Goal: Task Accomplishment & Management: Manage account settings

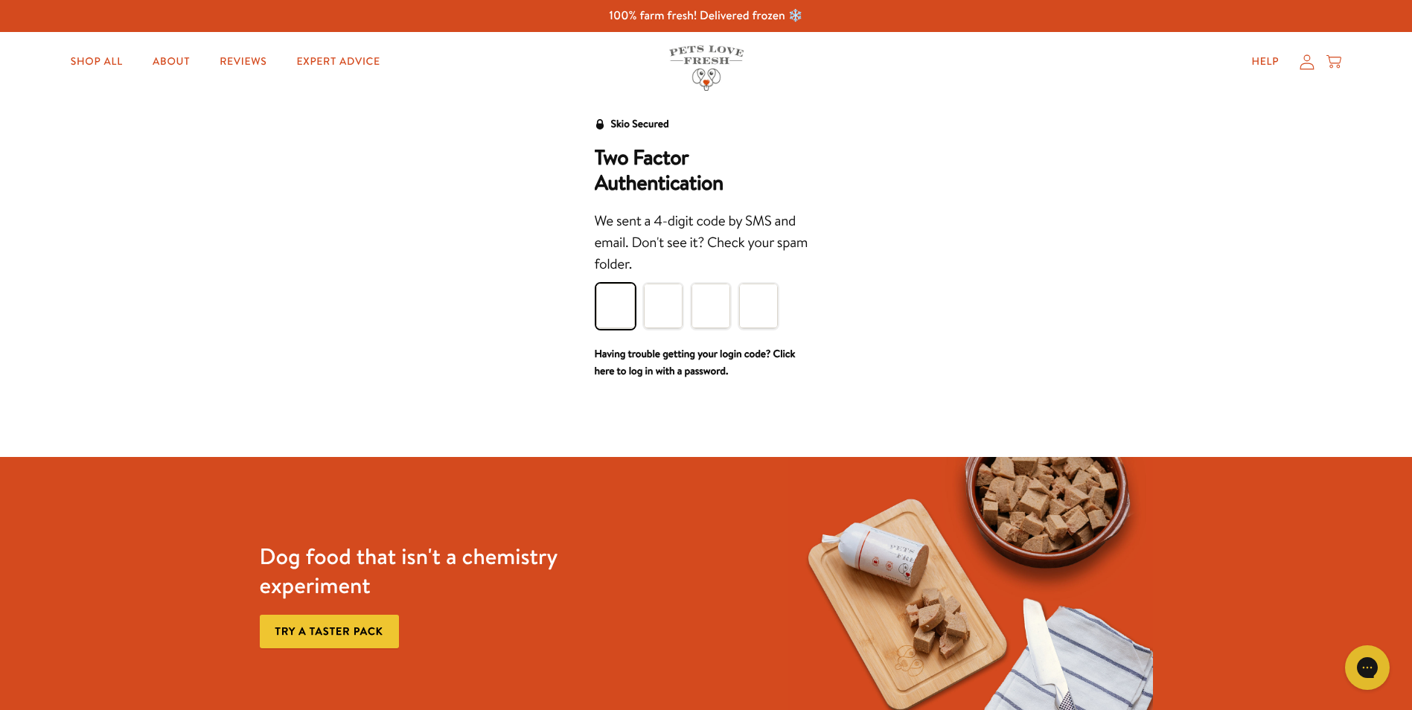
type input "8"
type input "3"
type input "7"
type input "0"
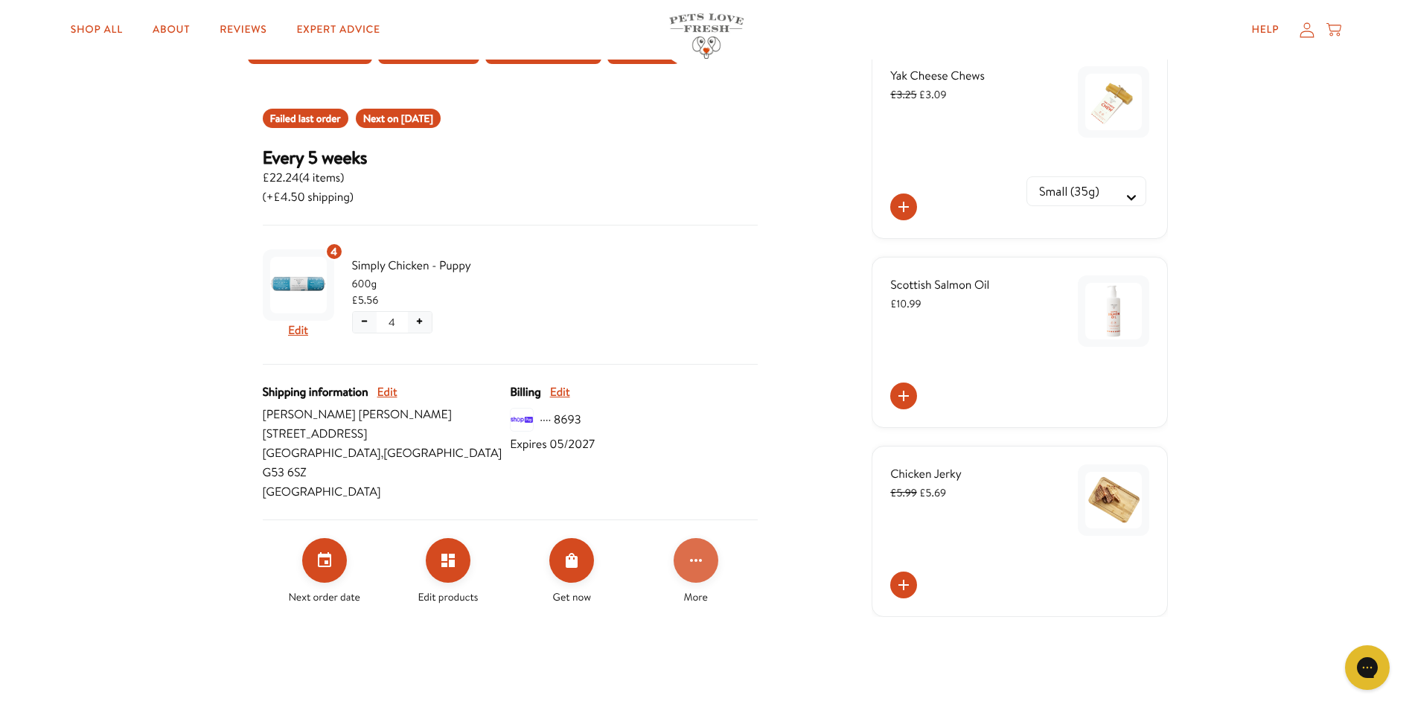
scroll to position [149, 0]
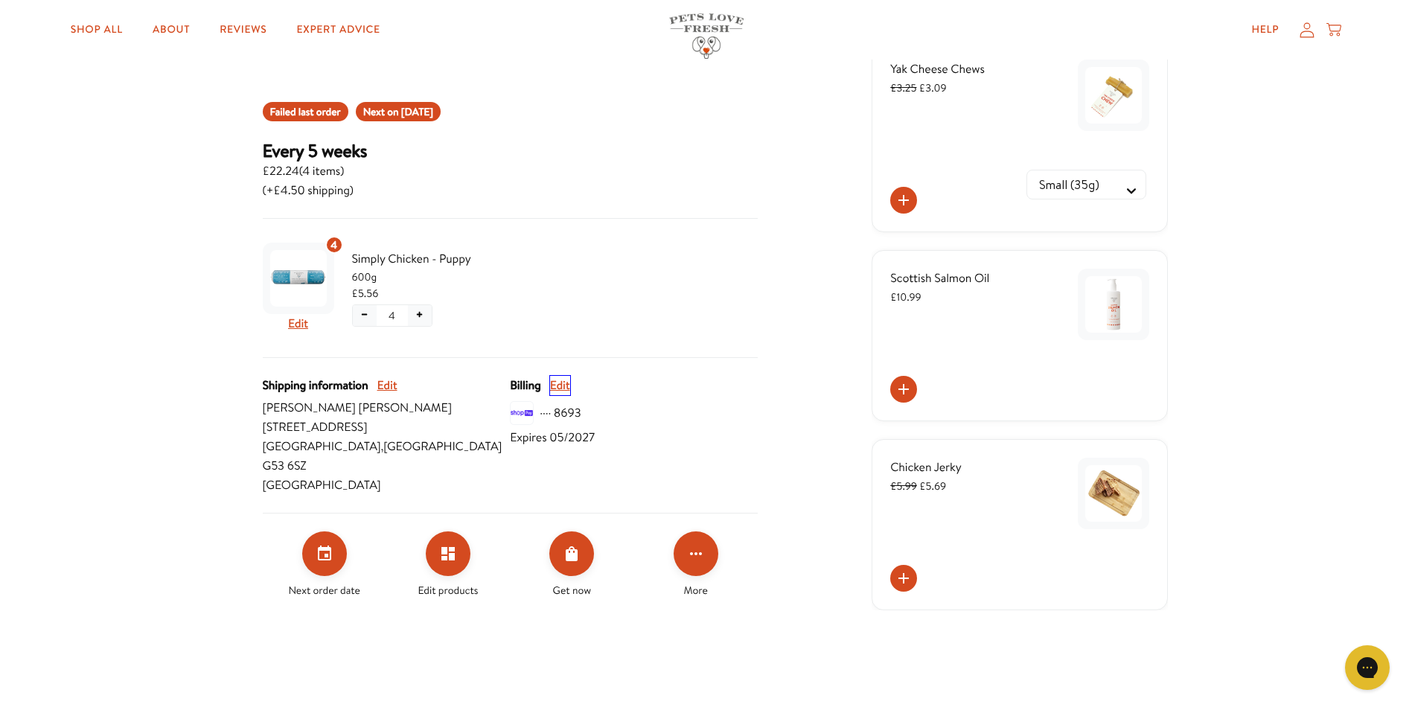
click at [560, 385] on button "Edit" at bounding box center [560, 385] width 20 height 19
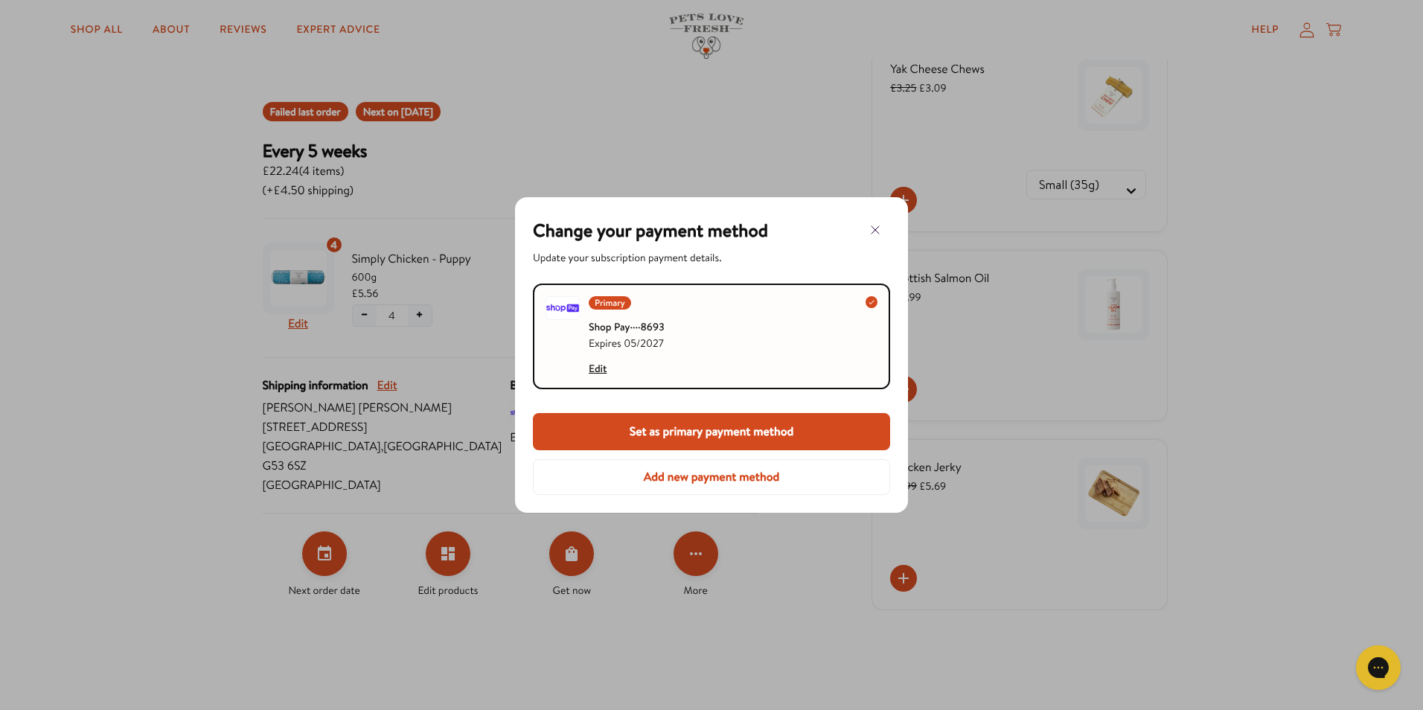
click at [759, 479] on button "Add new payment method" at bounding box center [711, 477] width 357 height 36
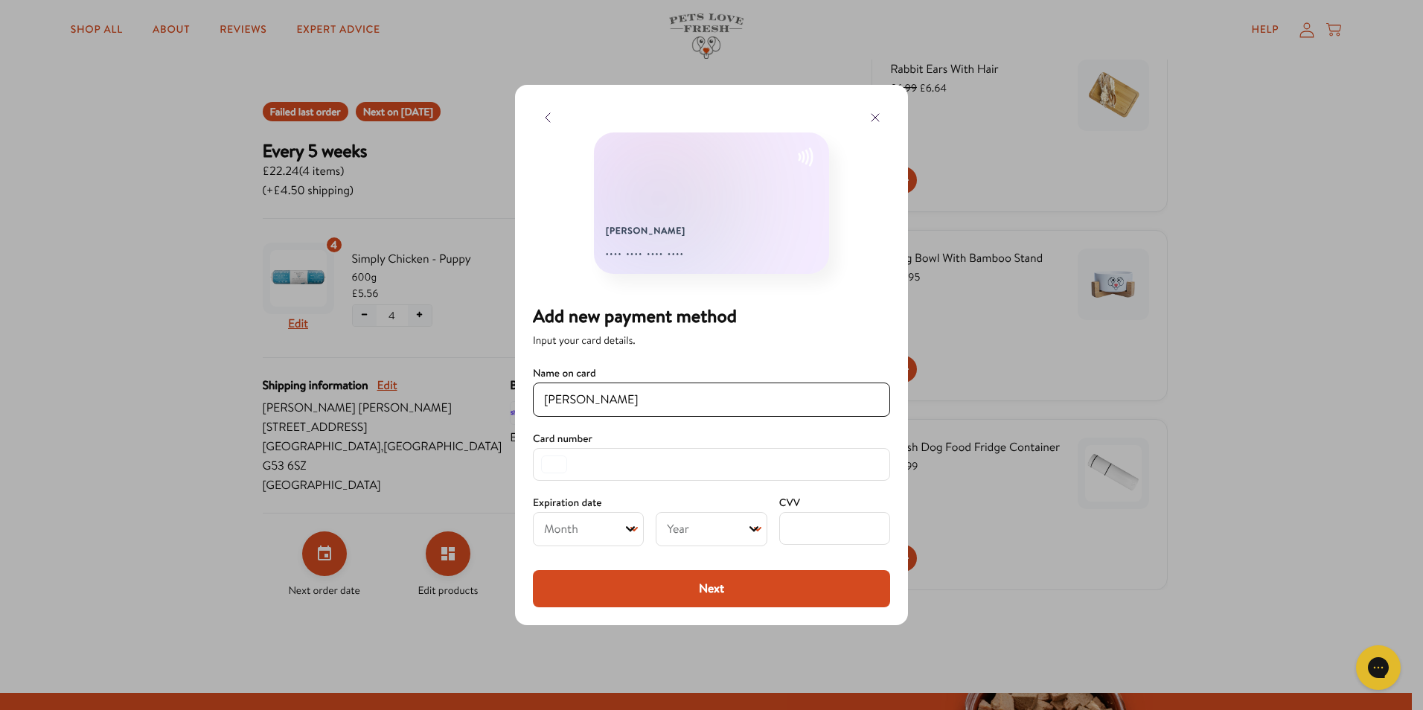
type input "[PERSON_NAME]"
click at [1223, 458] on div at bounding box center [711, 355] width 1423 height 710
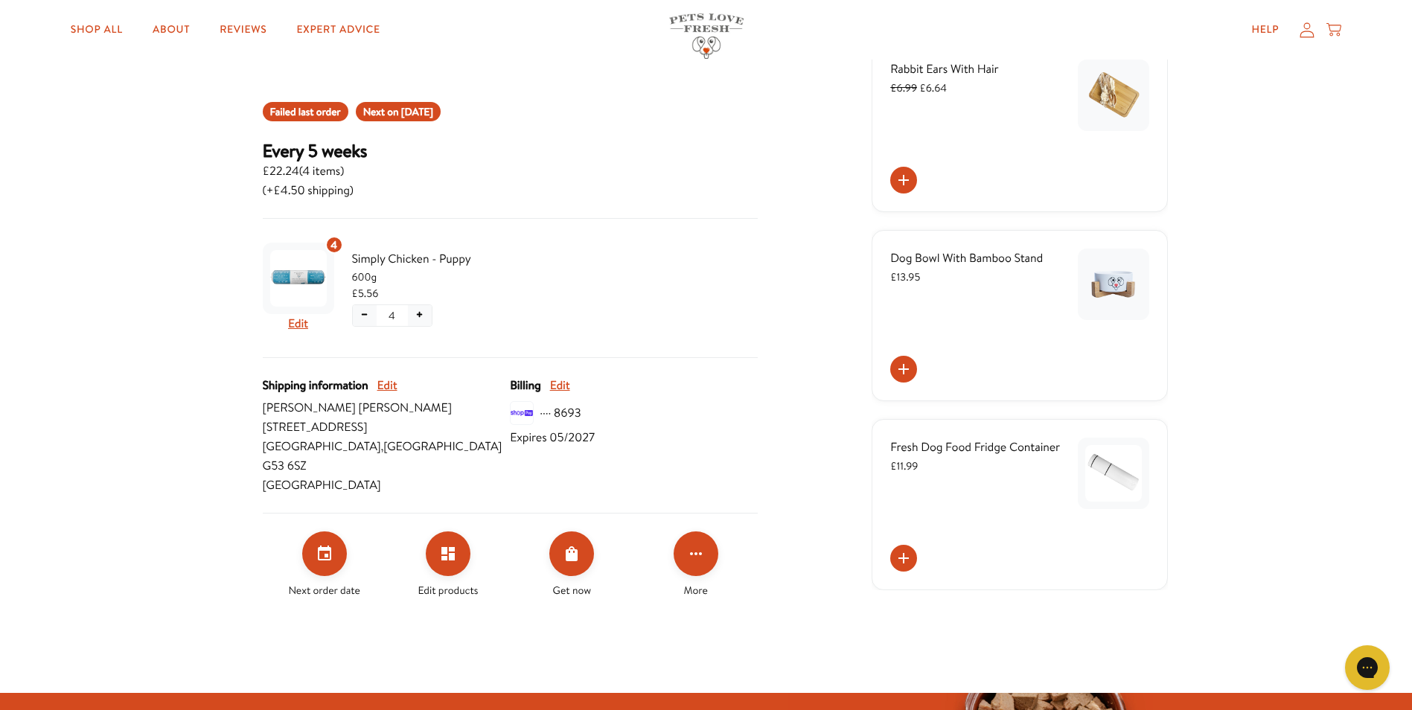
click at [571, 434] on span "Expires 05/2027" at bounding box center [552, 437] width 85 height 19
click at [569, 383] on button "Edit" at bounding box center [560, 385] width 20 height 19
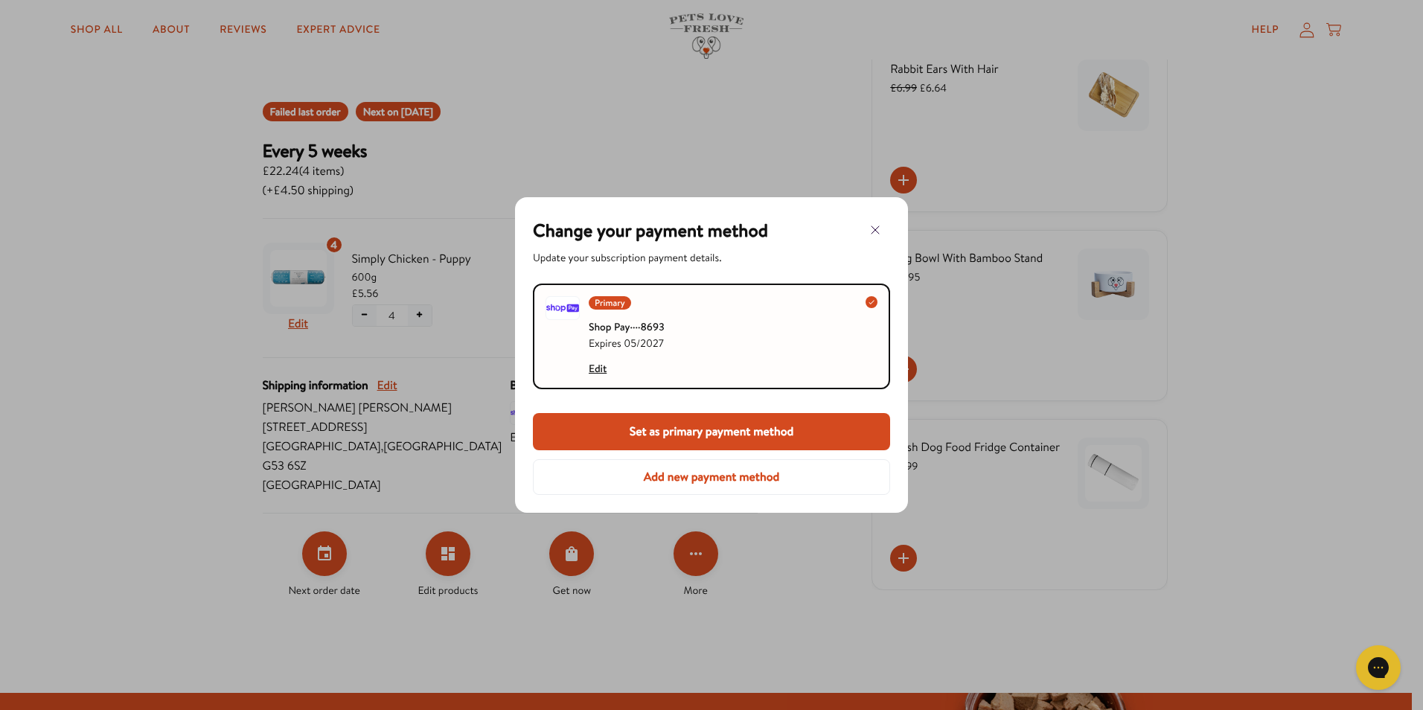
click at [877, 238] on icon "button" at bounding box center [875, 230] width 18 height 18
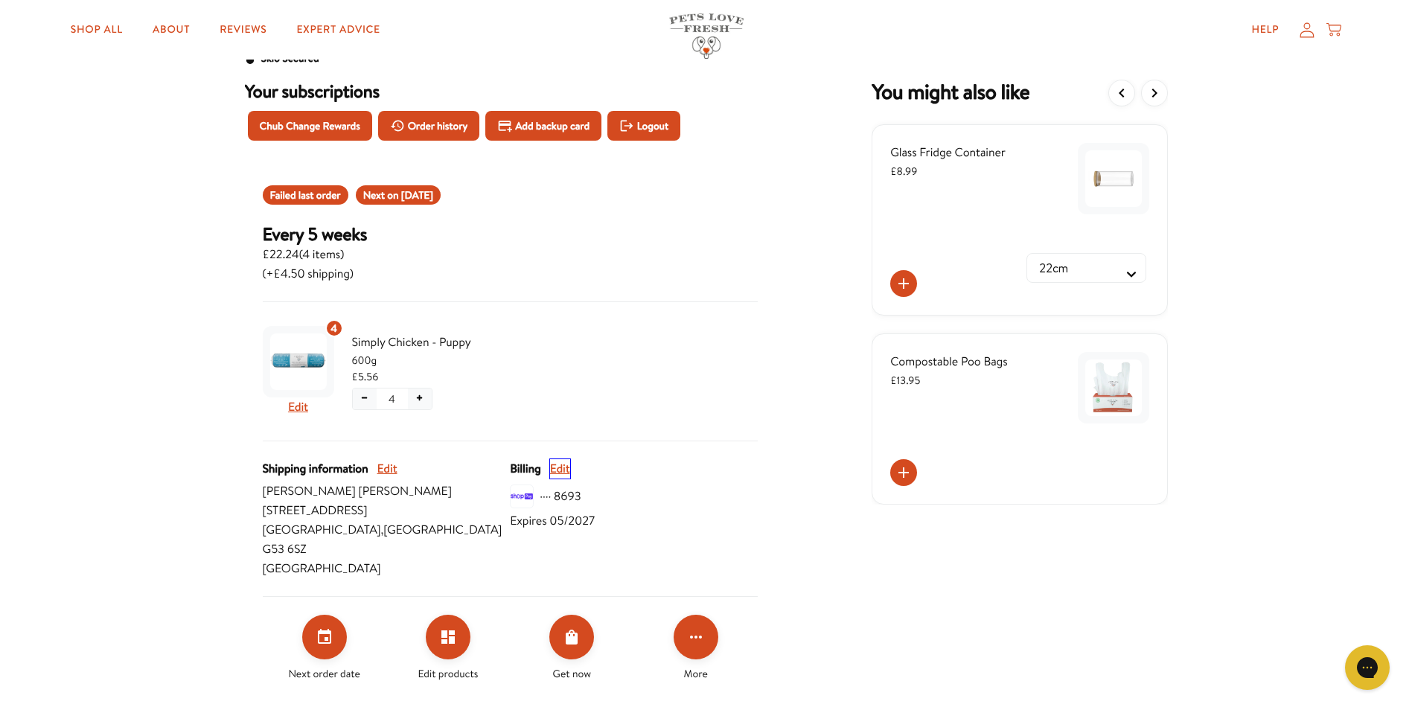
scroll to position [0, 0]
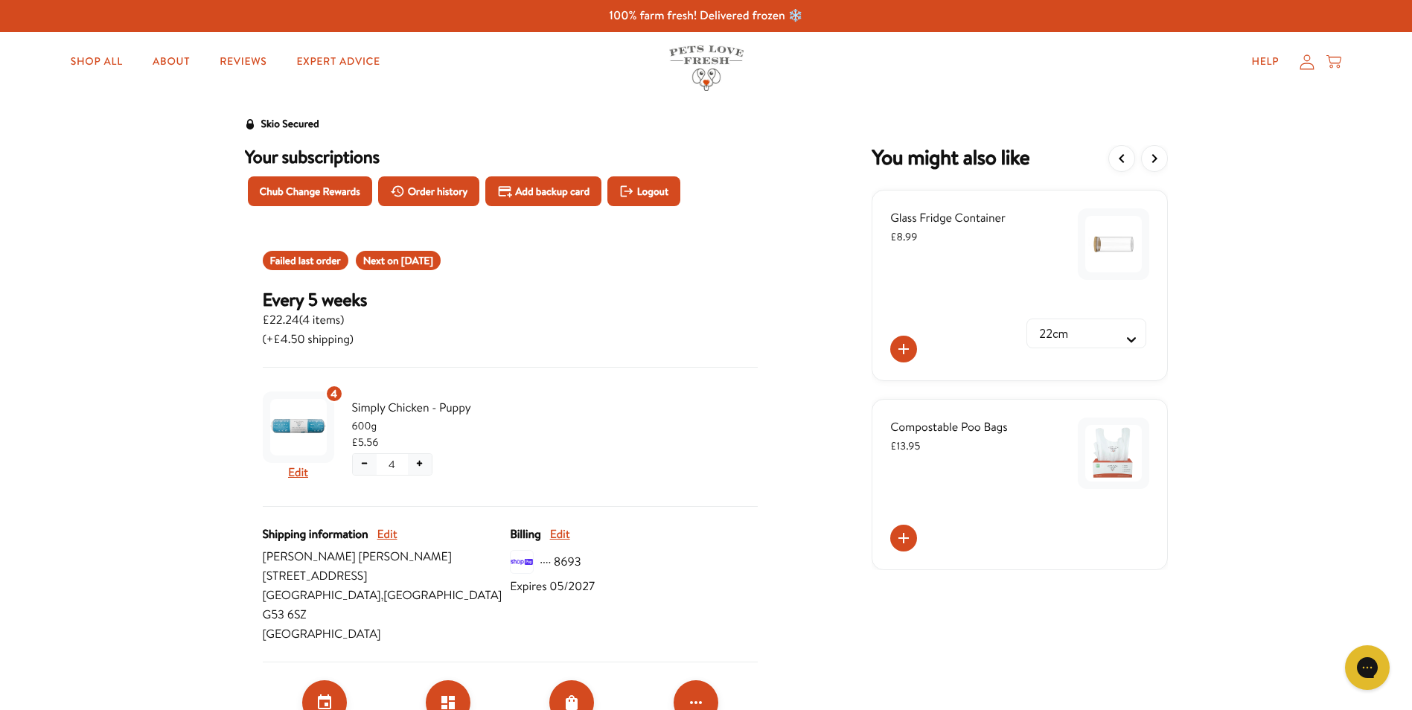
click at [1157, 164] on icon "View more items" at bounding box center [1154, 159] width 18 height 18
click at [1147, 161] on icon "View more items" at bounding box center [1154, 159] width 18 height 18
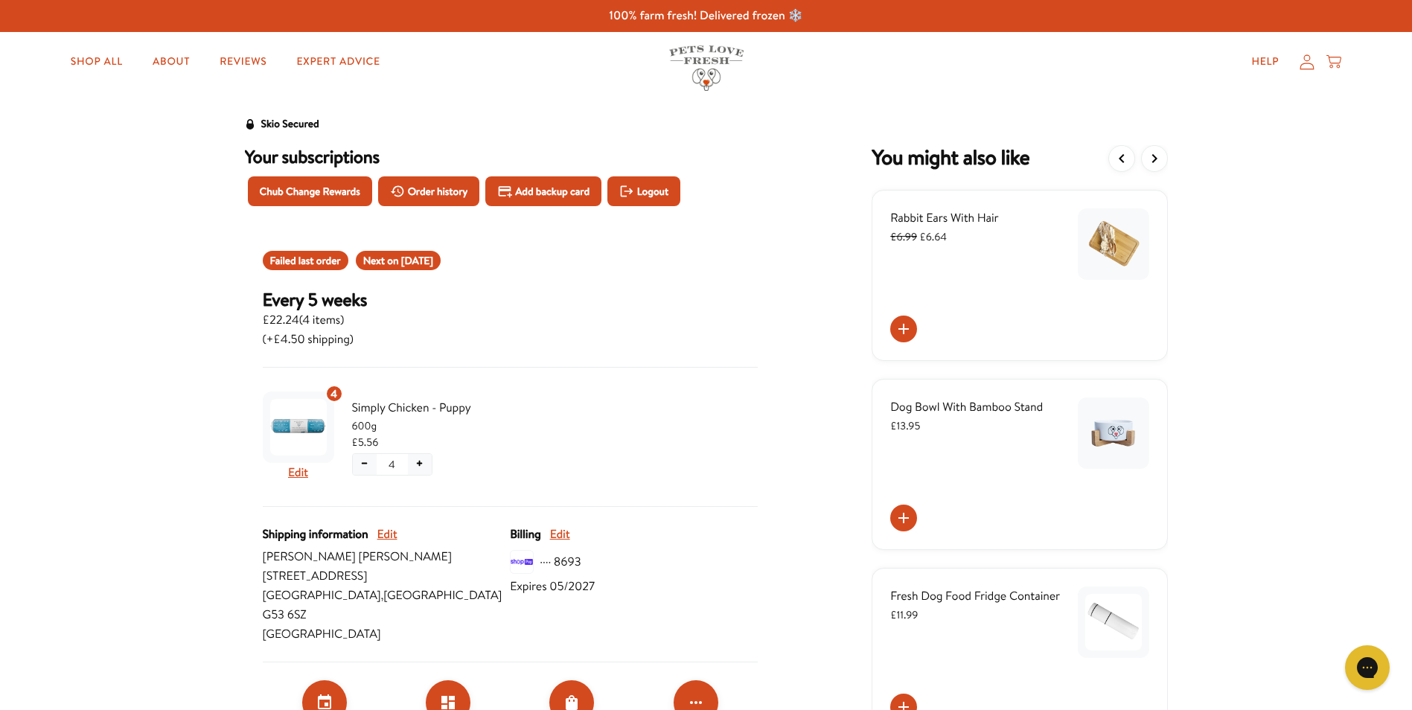
click at [912, 330] on icon at bounding box center [904, 329] width 18 height 18
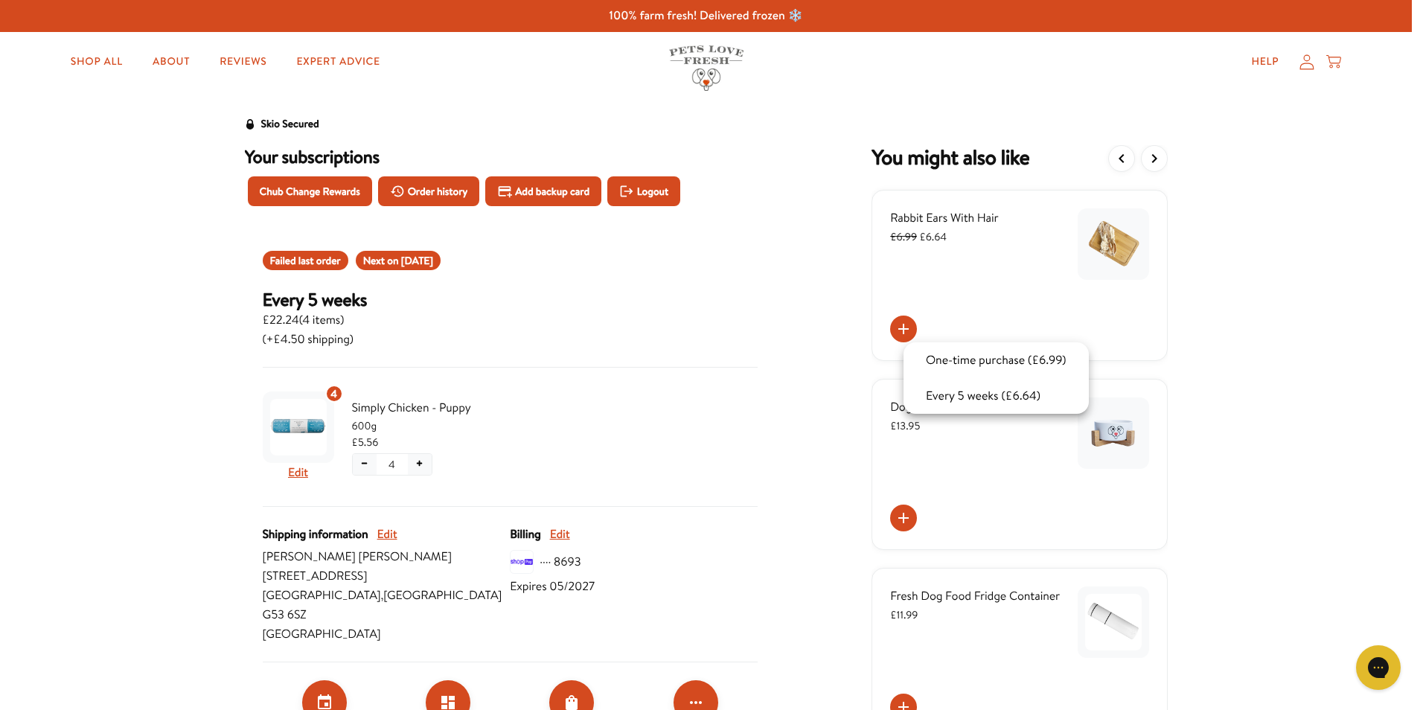
click at [1267, 354] on div at bounding box center [711, 355] width 1423 height 710
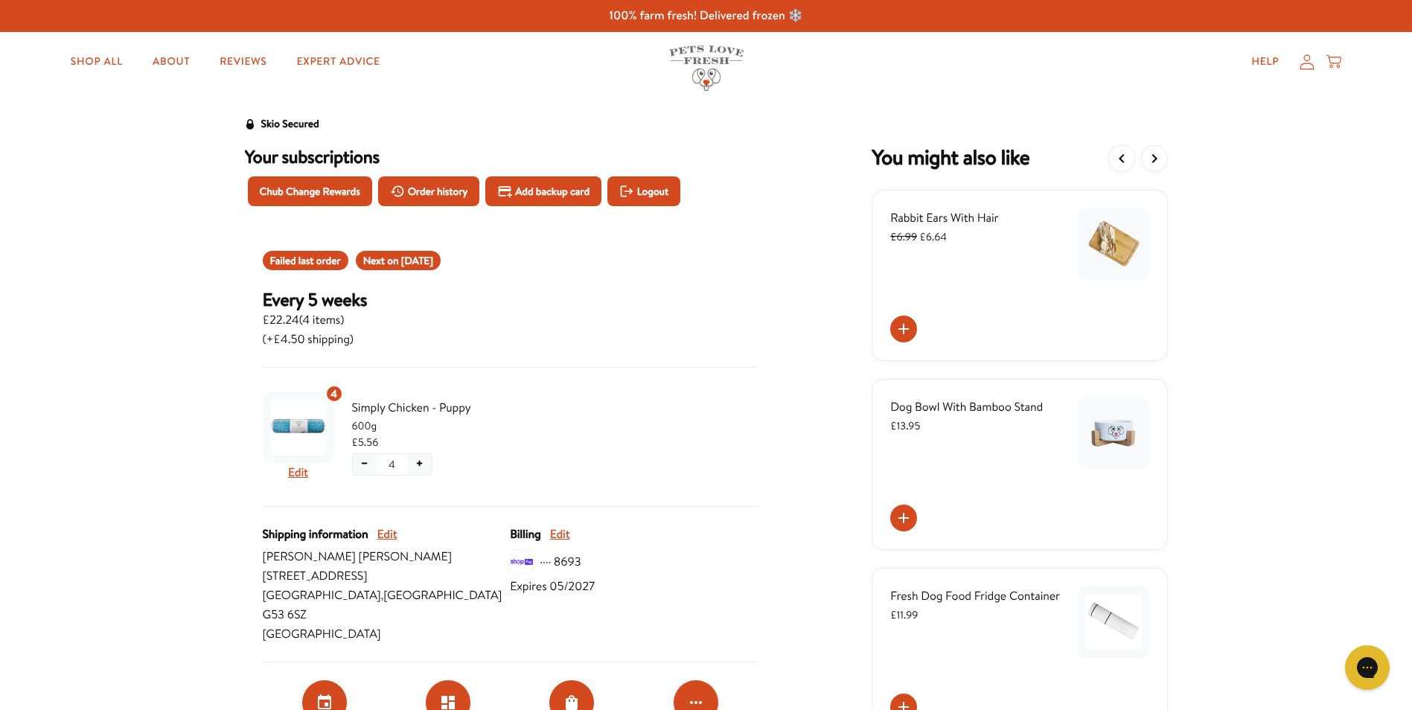
click at [909, 329] on icon at bounding box center [903, 329] width 10 height 10
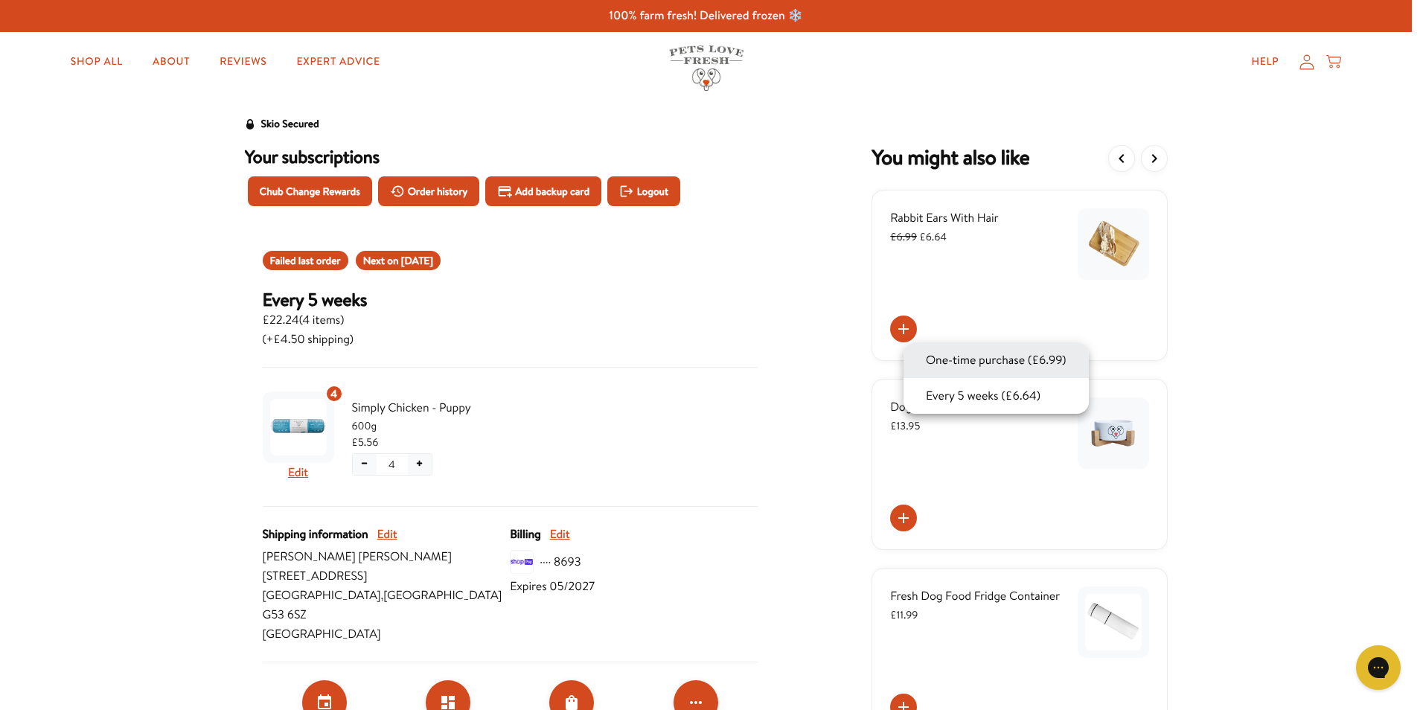
click at [999, 361] on button "One-time purchase (£6.99)" at bounding box center [996, 360] width 150 height 18
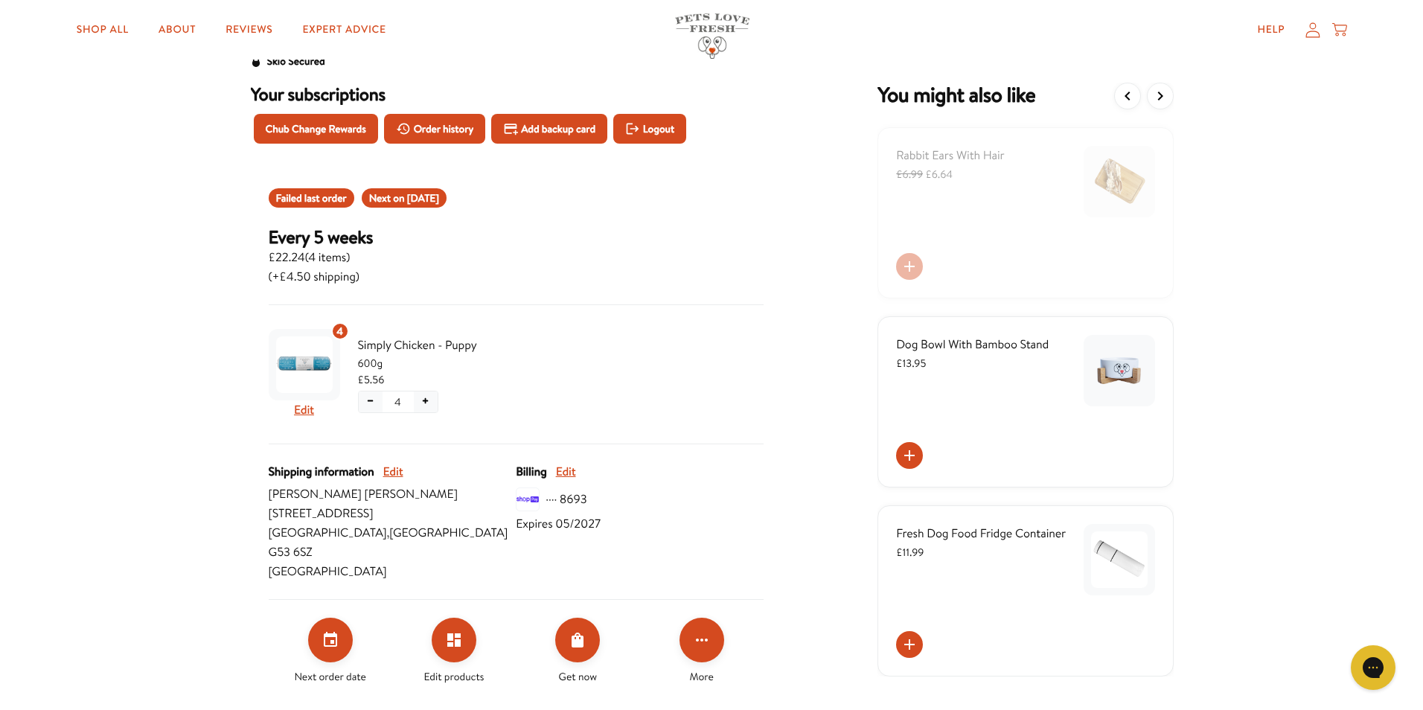
scroll to position [149, 0]
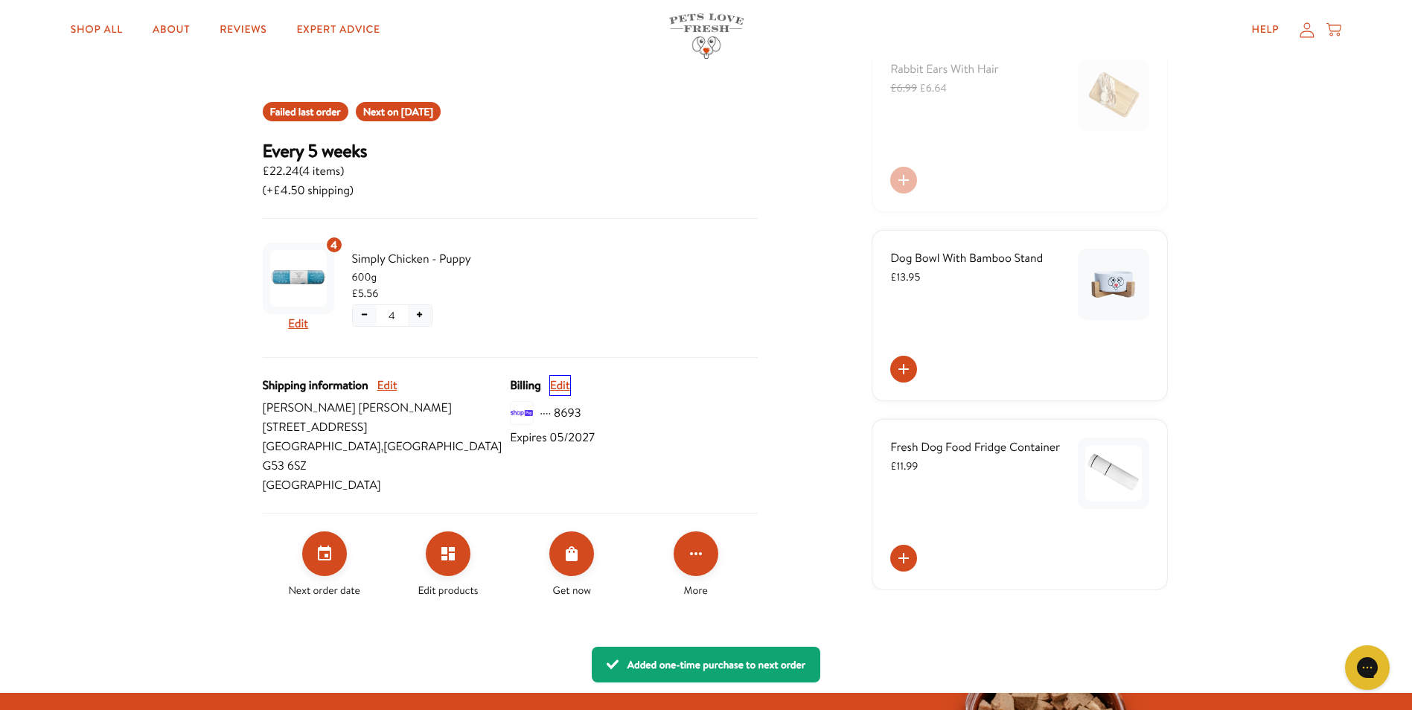
click at [555, 382] on button "Edit" at bounding box center [560, 385] width 20 height 19
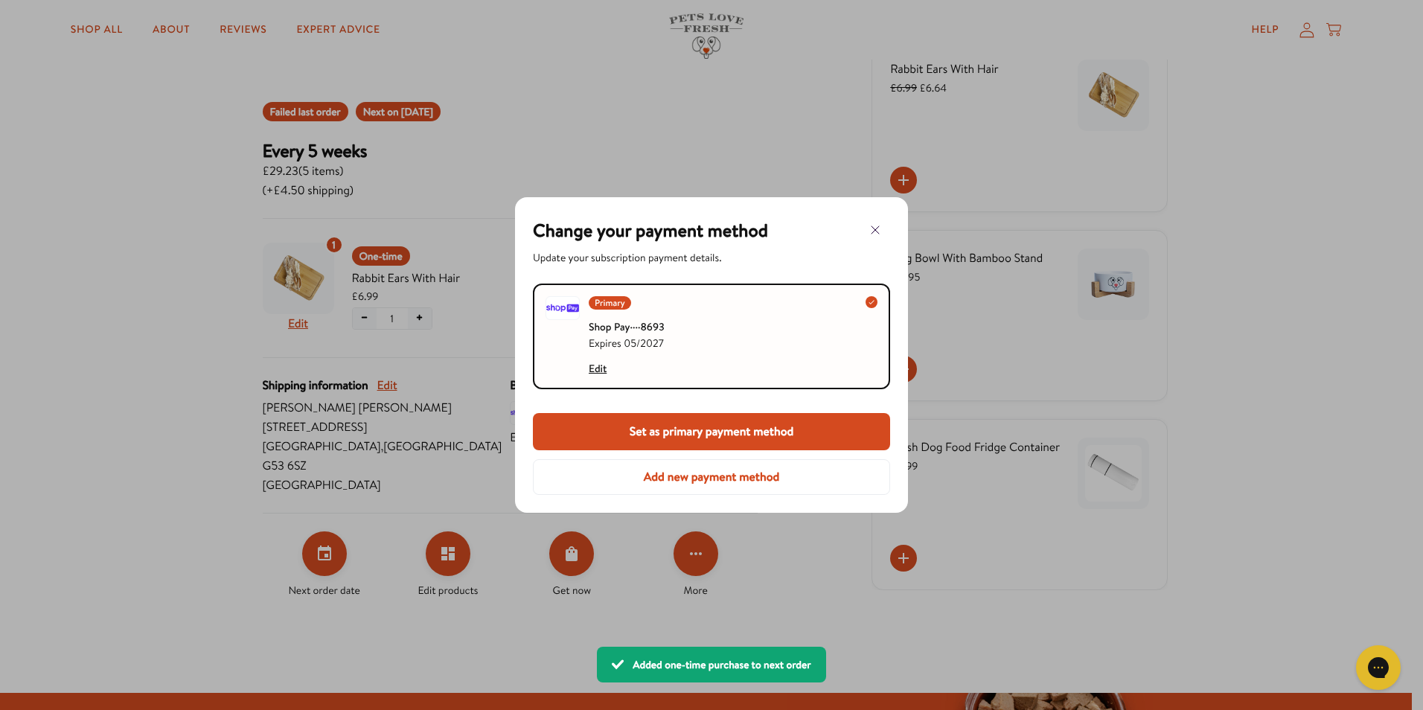
click at [760, 492] on button "Add new payment method" at bounding box center [711, 477] width 357 height 36
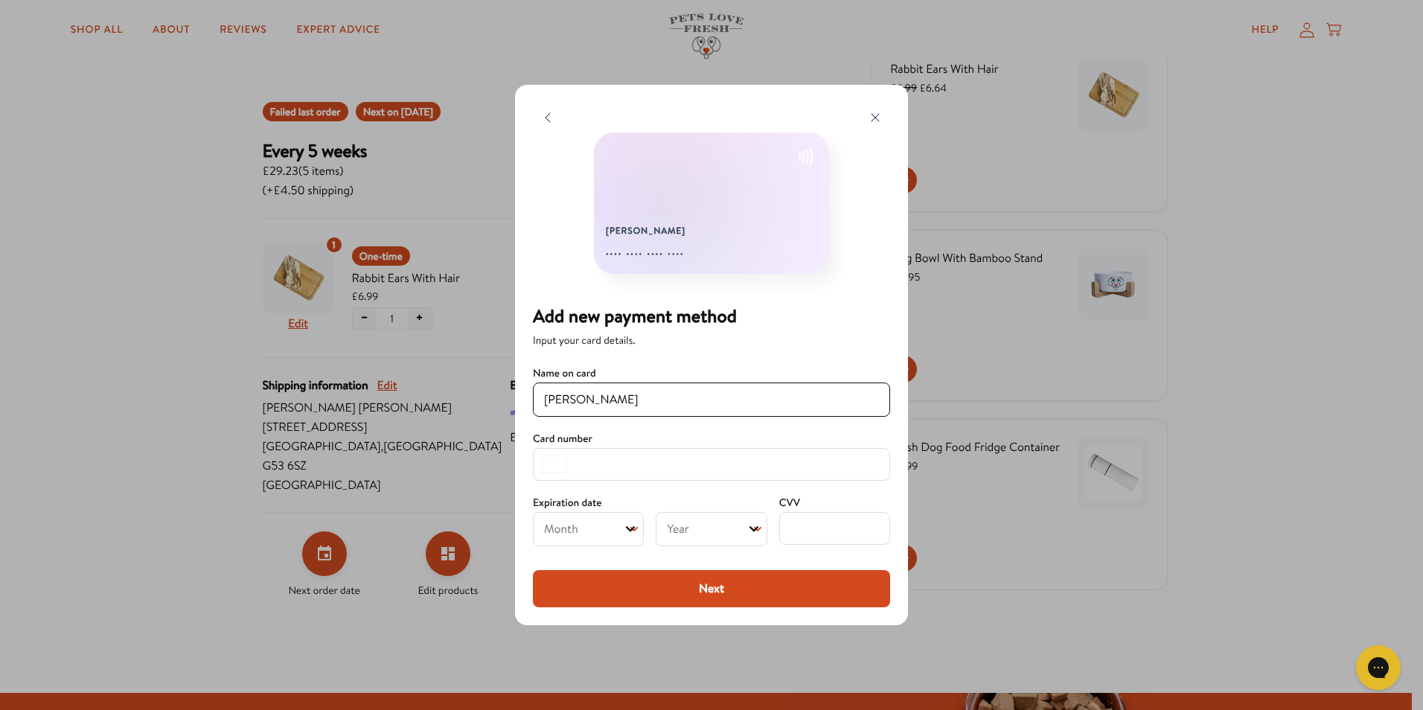
click at [822, 401] on input "[PERSON_NAME]" at bounding box center [711, 400] width 335 height 18
type input "[PERSON_NAME]"
click at [609, 540] on select "Month 01 02 03 04 05 06 07 08 09 10 11 12" at bounding box center [588, 529] width 111 height 34
select select "04"
click at [533, 512] on select "Month 01 02 03 04 05 06 07 08 09 10 11 12" at bounding box center [588, 529] width 111 height 34
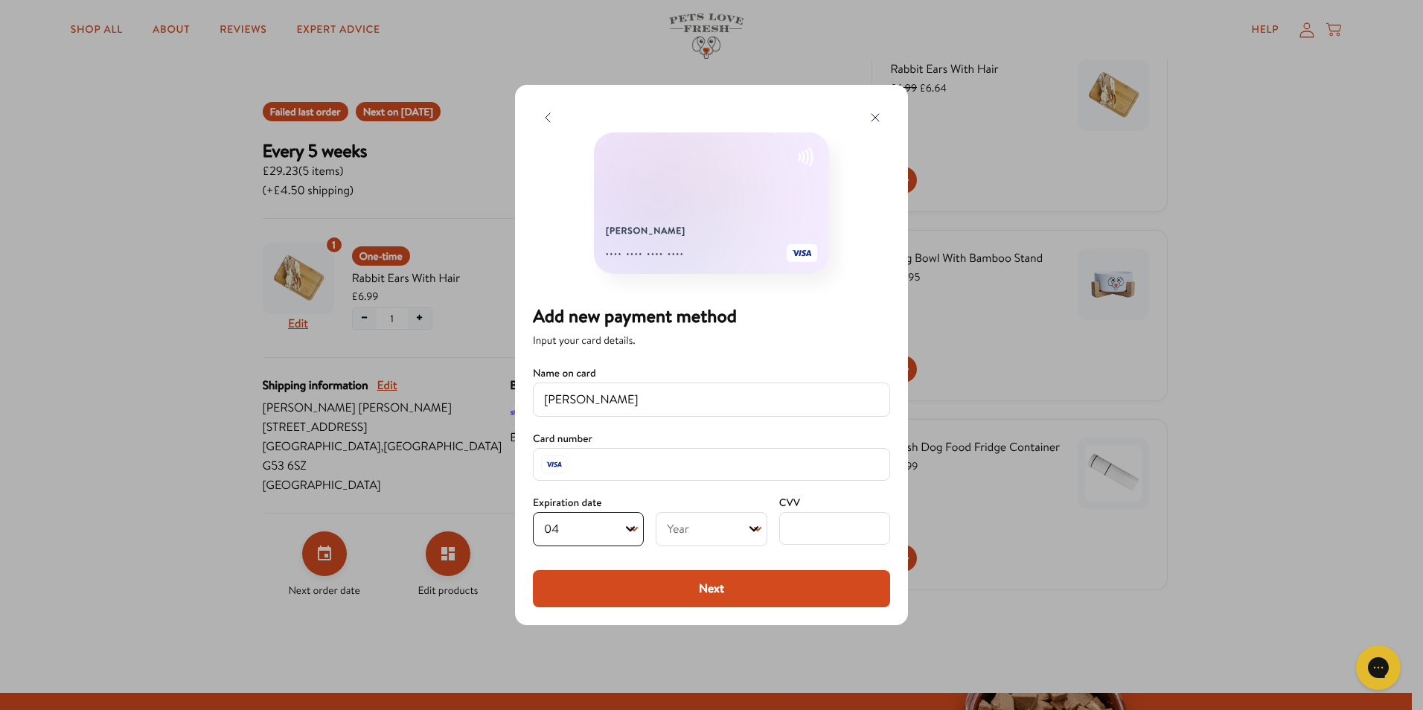
click at [717, 523] on select "Year [DATE] 2026 2027 2028 2029 2030 2031 2032 2033 2034 2035 2036 2037 2038 20…" at bounding box center [711, 529] width 111 height 34
select select "2029"
click at [656, 512] on select "Year [DATE] 2026 2027 2028 2029 2030 2031 2032 2033 2034 2035 2036 2037 2038 20…" at bounding box center [711, 529] width 111 height 34
click at [738, 585] on button "Next" at bounding box center [711, 588] width 357 height 37
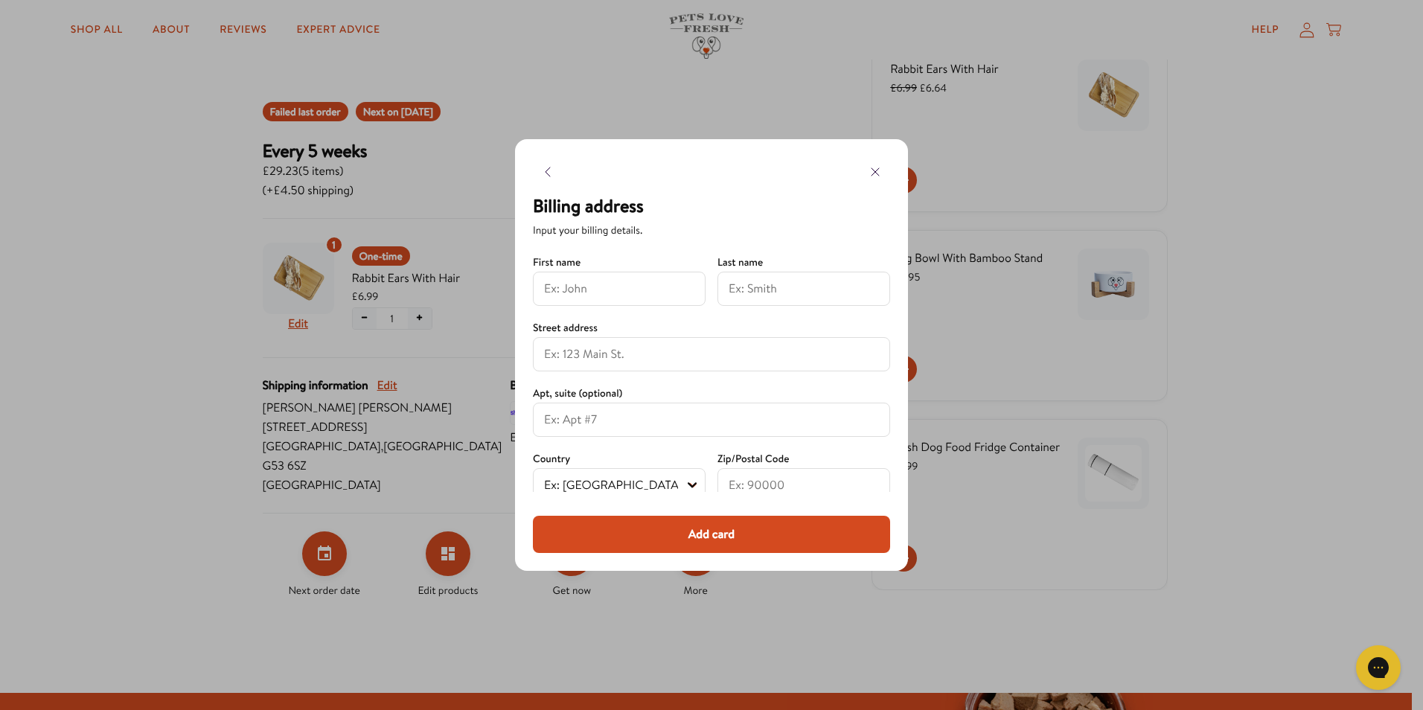
scroll to position [0, 0]
click at [671, 292] on input at bounding box center [619, 294] width 150 height 18
type input "[PERSON_NAME]"
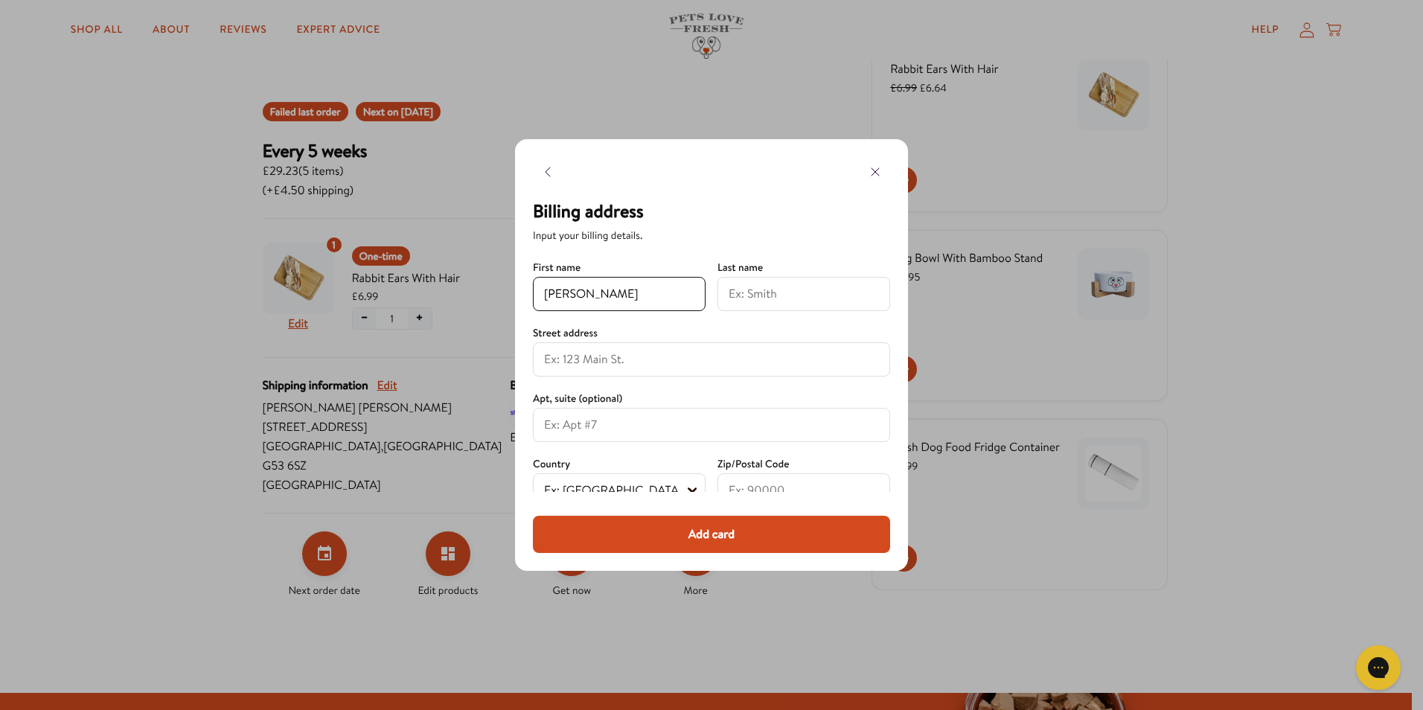
type input "[PERSON_NAME]"
type input "270"
type input "G53 6SZ"
type input "[GEOGRAPHIC_DATA]"
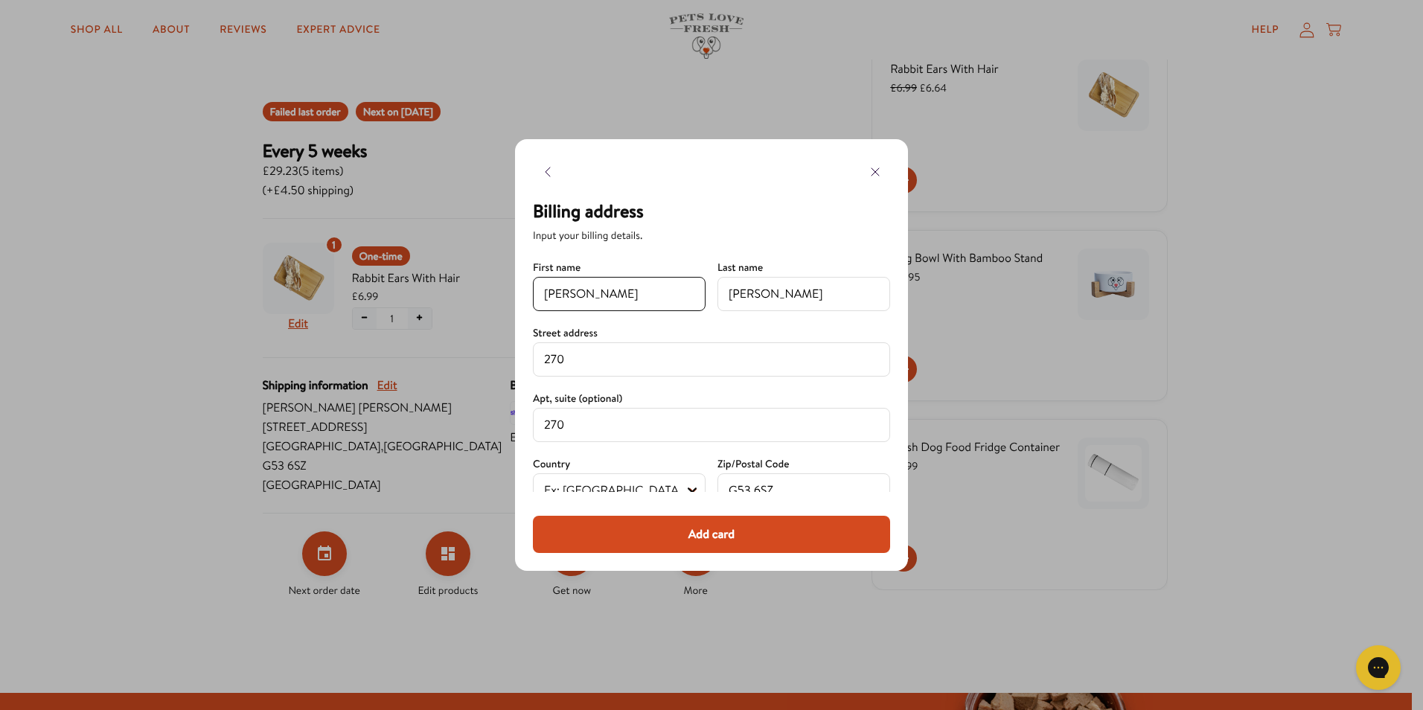
click at [659, 295] on input "[PERSON_NAME]" at bounding box center [619, 294] width 150 height 18
type input "[PERSON_NAME]"
click at [1016, 577] on div at bounding box center [711, 355] width 1423 height 710
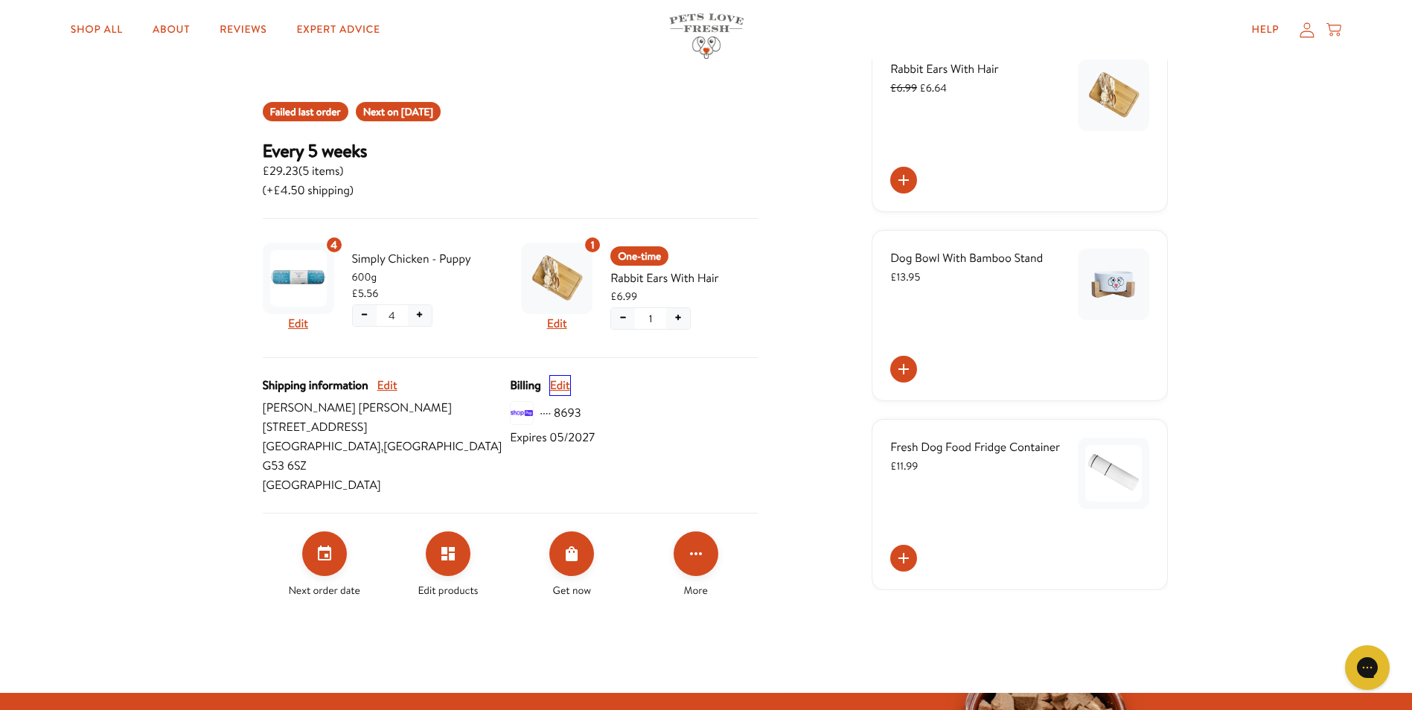
click at [563, 388] on button "Edit" at bounding box center [560, 385] width 20 height 19
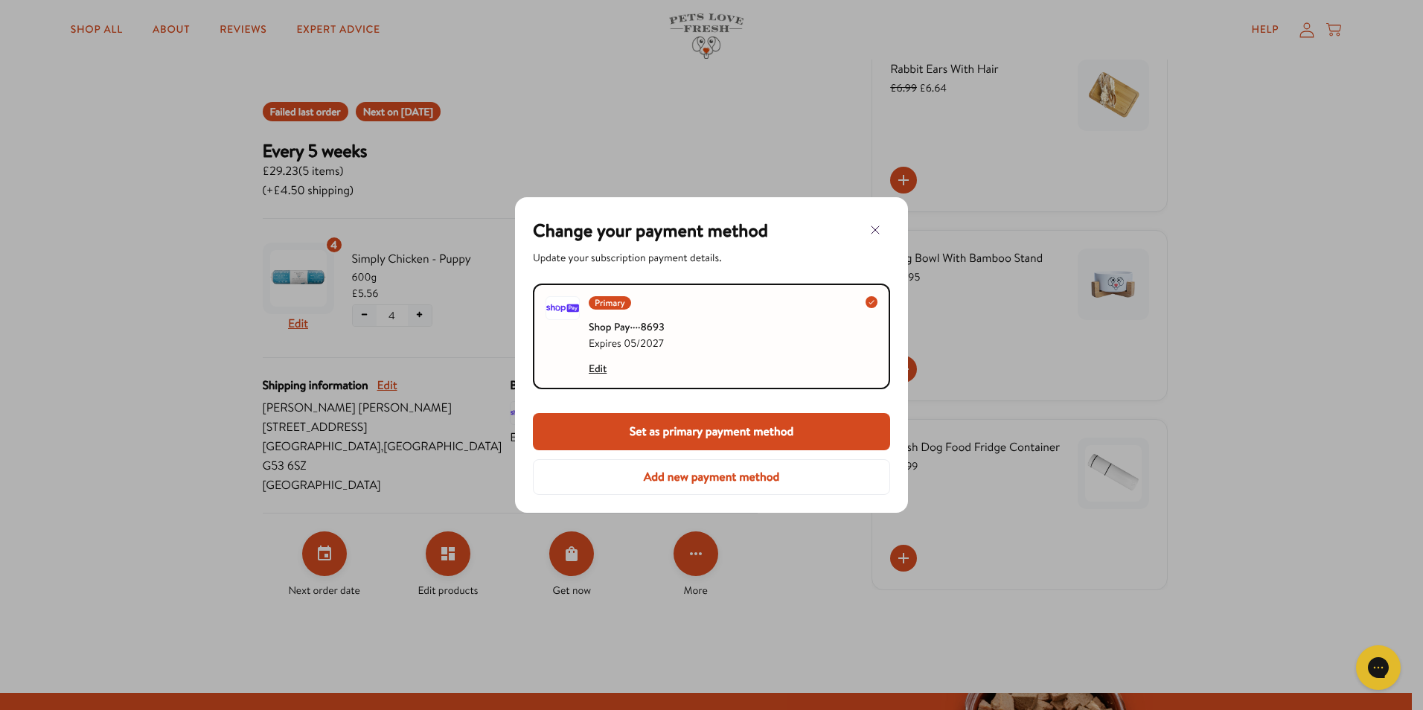
click at [790, 429] on button "Set as primary payment method" at bounding box center [711, 431] width 357 height 37
click at [717, 478] on button "Add new payment method" at bounding box center [711, 477] width 357 height 36
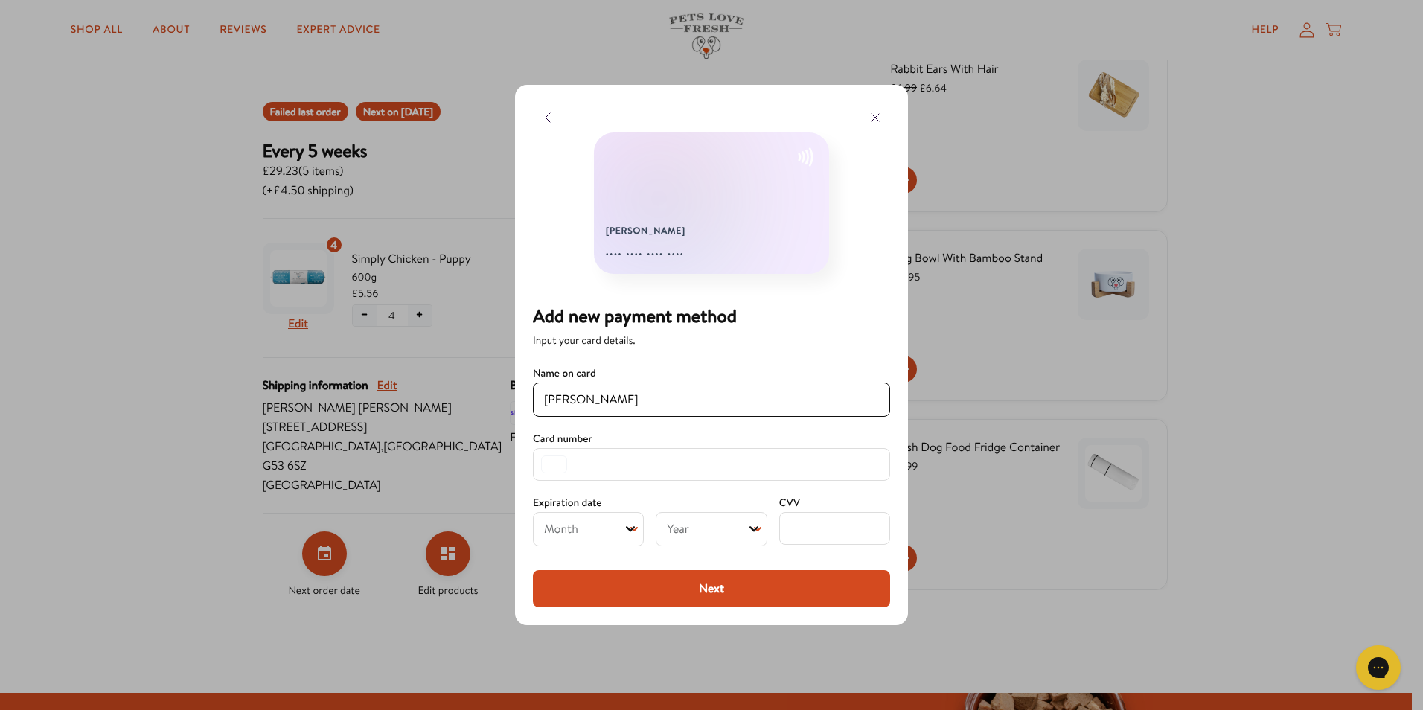
type input "[PERSON_NAME]"
click at [634, 525] on icon "Open" at bounding box center [630, 529] width 9 height 9
click at [622, 531] on select "Month 01 02 03 04 05 06 07 08 09 10 11 12" at bounding box center [588, 529] width 111 height 34
select select "04"
click at [533, 512] on select "Month 01 02 03 04 05 06 07 08 09 10 11 12" at bounding box center [588, 529] width 111 height 34
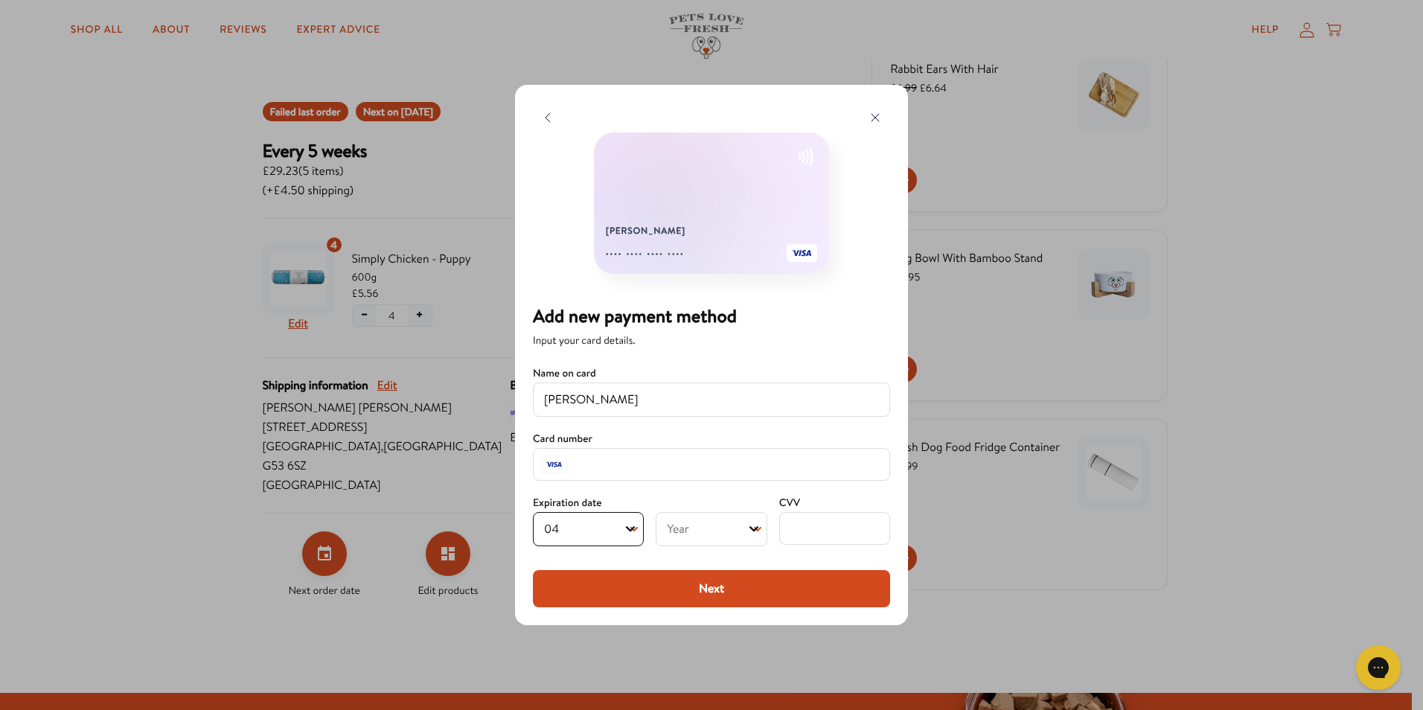
click at [691, 524] on select "Year [DATE] 2026 2027 2028 2029 2030 2031 2032 2033 2034 2035 2036 2037 2038 20…" at bounding box center [711, 529] width 111 height 34
select select "2029"
click at [656, 512] on select "Year [DATE] 2026 2027 2028 2029 2030 2031 2032 2033 2034 2035 2036 2037 2038 20…" at bounding box center [711, 529] width 111 height 34
click at [739, 594] on button "Next" at bounding box center [711, 588] width 357 height 37
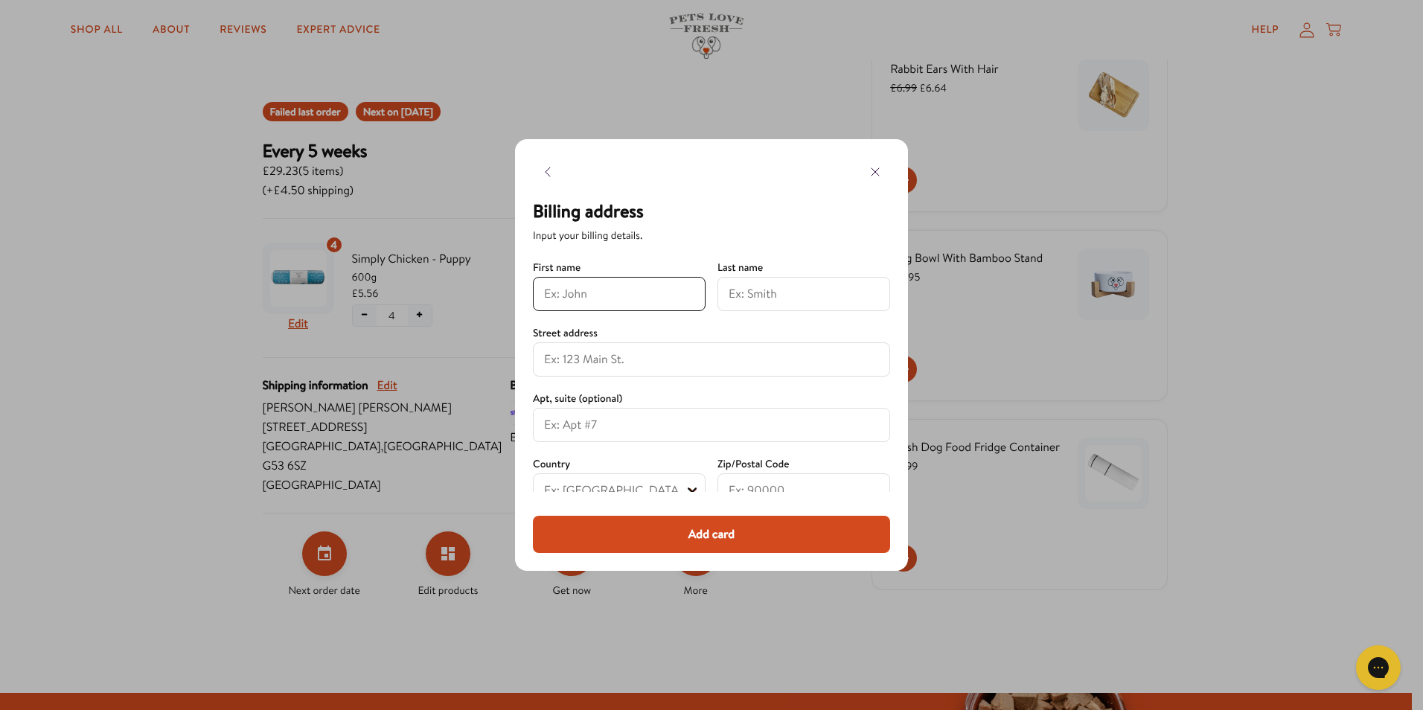
click at [653, 298] on input at bounding box center [619, 294] width 150 height 18
type input "[PERSON_NAME]"
type input "270"
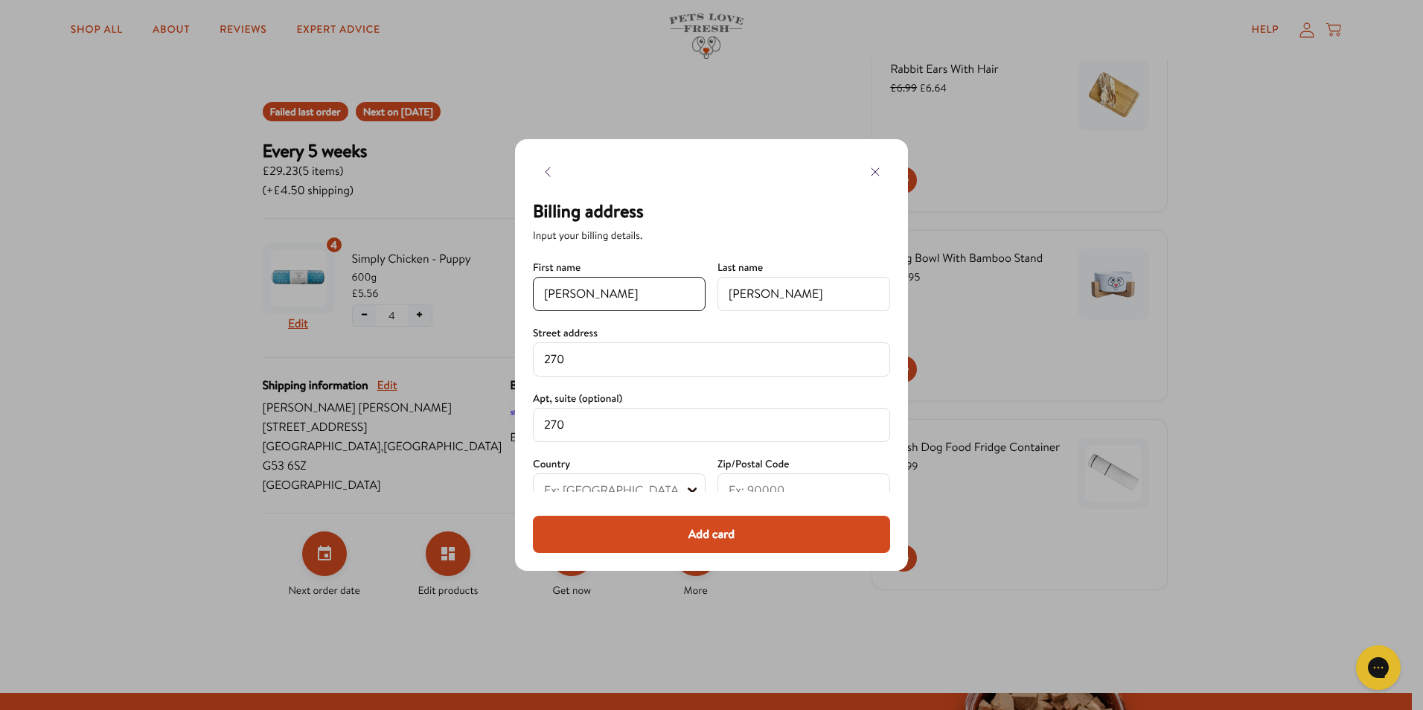
type input "G53 6SZ"
type input "[GEOGRAPHIC_DATA]"
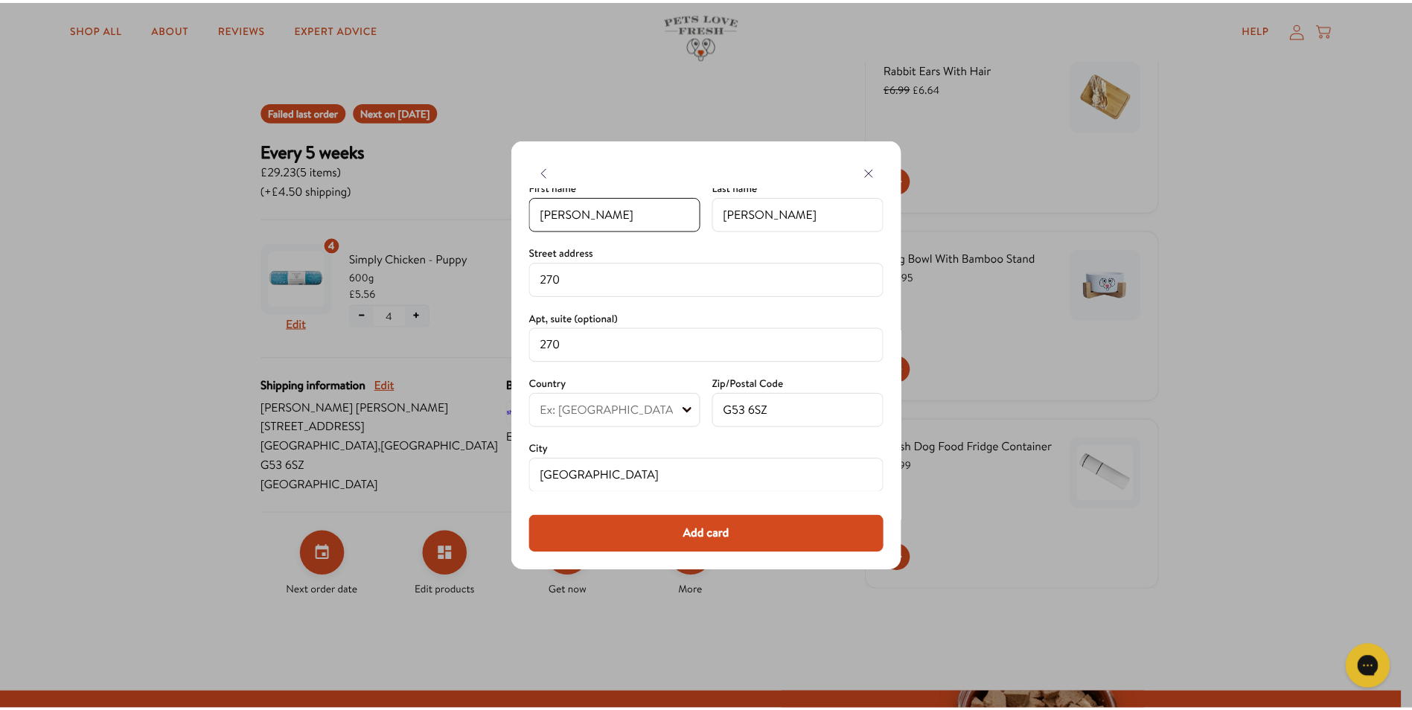
scroll to position [81, 0]
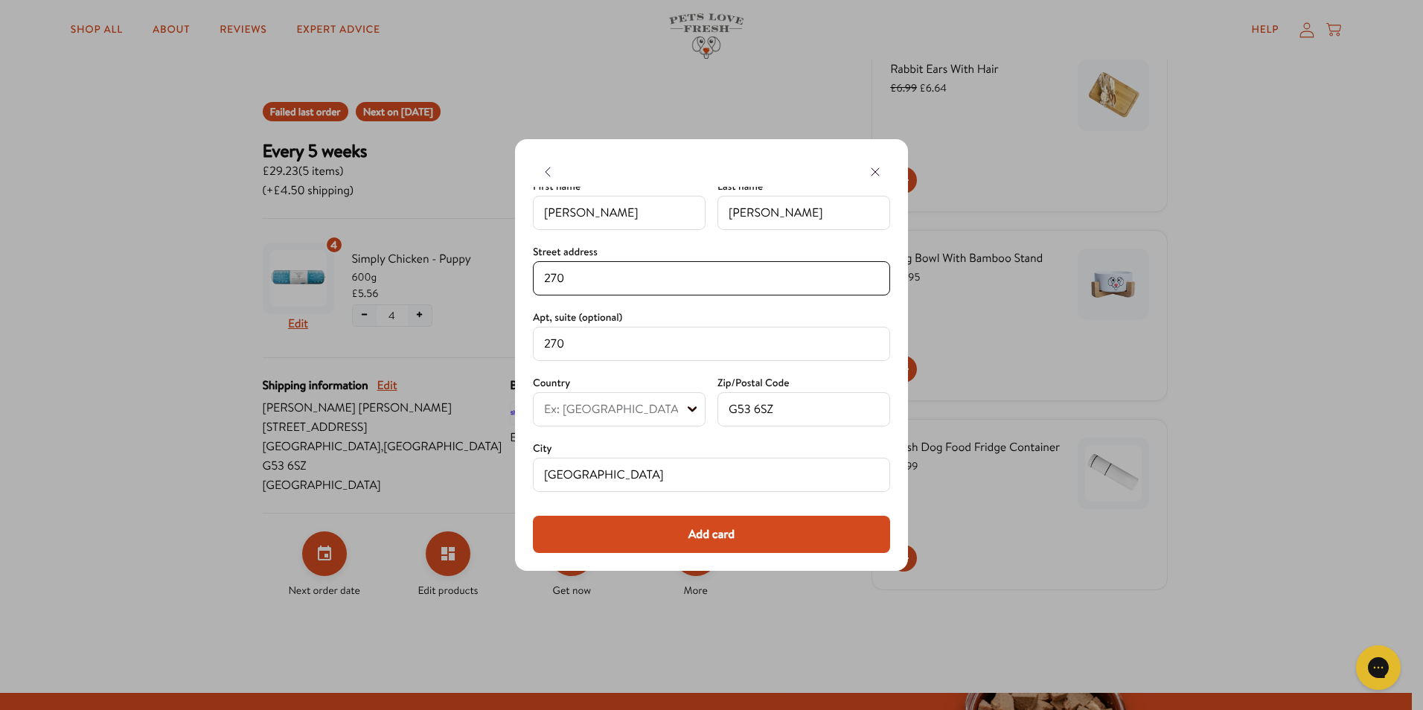
click at [583, 276] on input "270" at bounding box center [711, 278] width 335 height 18
select select "[GEOGRAPHIC_DATA]"
drag, startPoint x: 604, startPoint y: 338, endPoint x: 519, endPoint y: 339, distance: 84.8
click at [519, 339] on div "Billing address Input your billing details. Name on card [PERSON_NAME] Card num…" at bounding box center [711, 355] width 393 height 432
click at [755, 529] on button "Add card" at bounding box center [711, 534] width 357 height 37
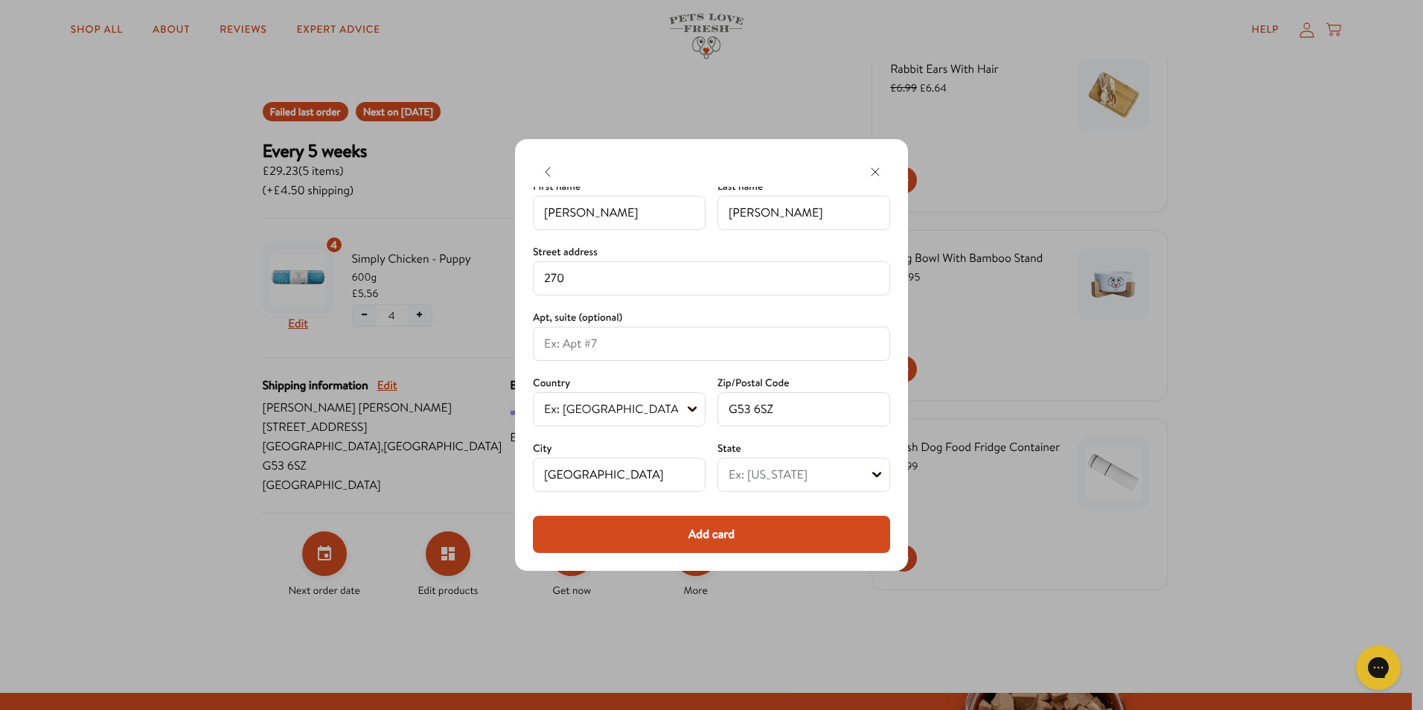
type input "[PERSON_NAME]"
click at [819, 467] on select "Ex: [US_STATE] [DEMOGRAPHIC_DATA] Forces [GEOGRAPHIC_DATA] [GEOGRAPHIC_DATA] [G…" at bounding box center [803, 475] width 173 height 34
select select "[GEOGRAPHIC_DATA]"
click at [717, 458] on select "Ex: [US_STATE] [DEMOGRAPHIC_DATA] Forces [GEOGRAPHIC_DATA] [GEOGRAPHIC_DATA] [G…" at bounding box center [803, 475] width 173 height 34
click at [755, 551] on button "Add card" at bounding box center [711, 534] width 357 height 37
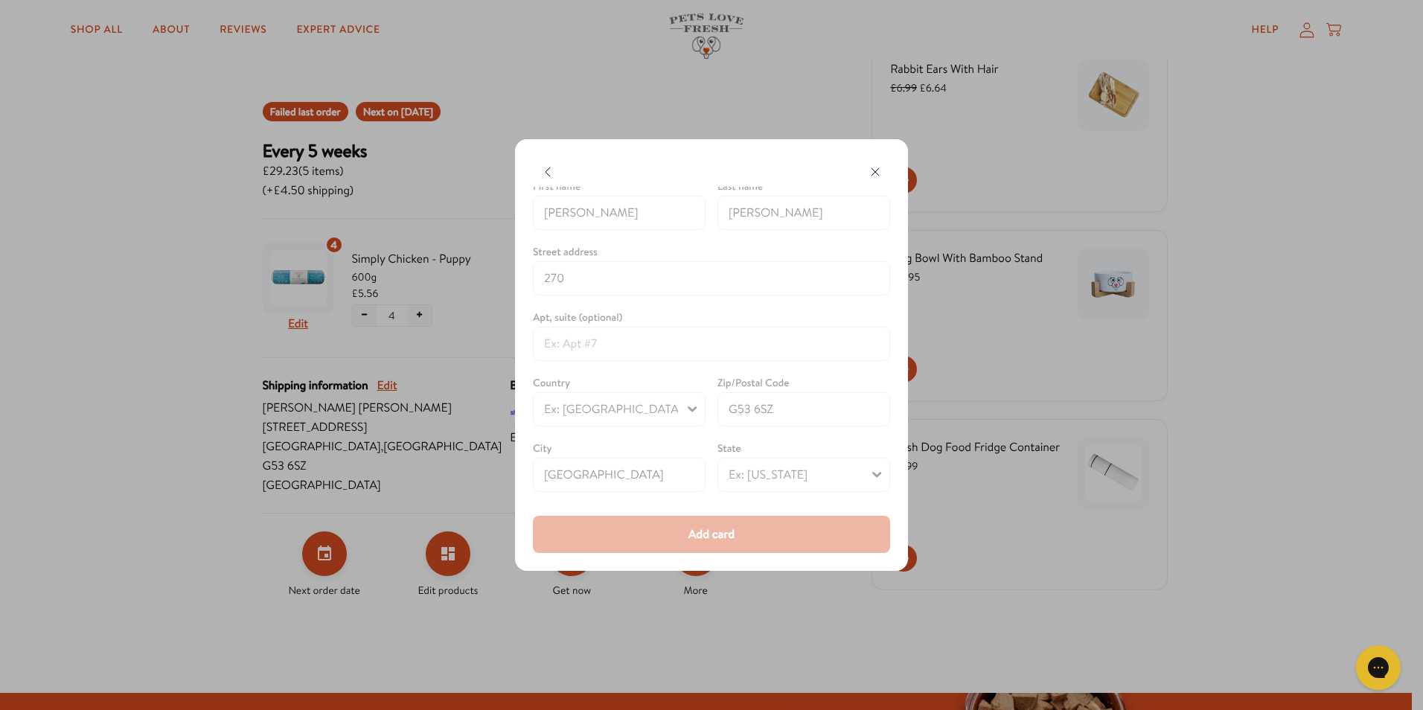
click at [755, 544] on div at bounding box center [711, 370] width 357 height 366
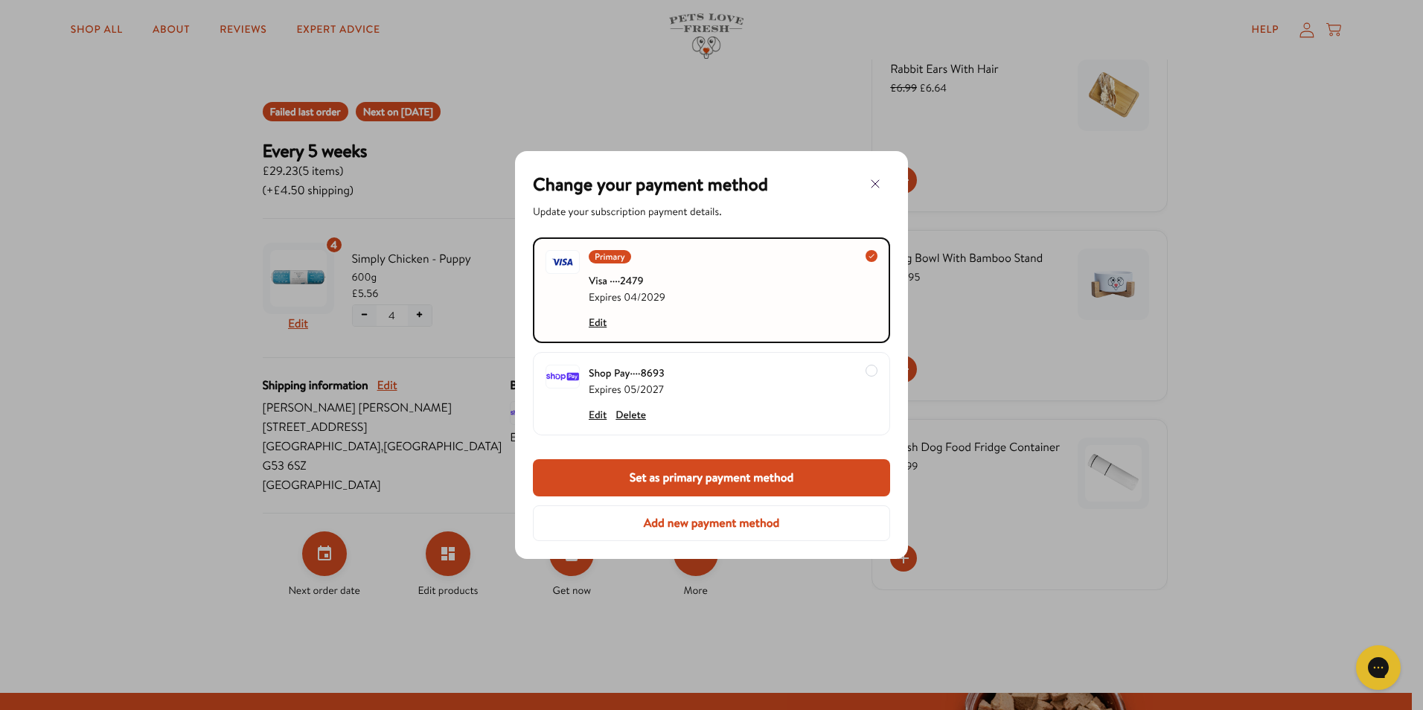
click at [810, 473] on button "Set as primary payment method" at bounding box center [711, 477] width 357 height 37
click at [869, 193] on icon "button" at bounding box center [875, 184] width 18 height 18
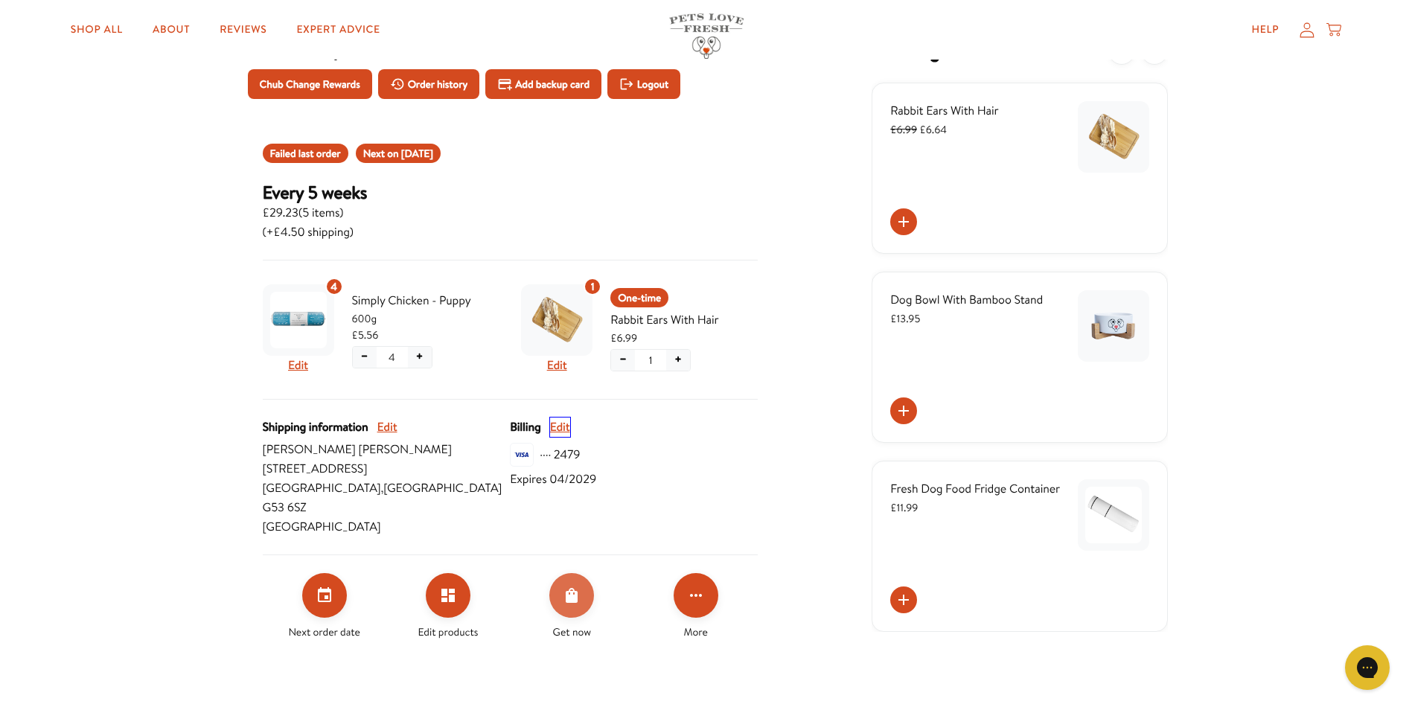
scroll to position [74, 0]
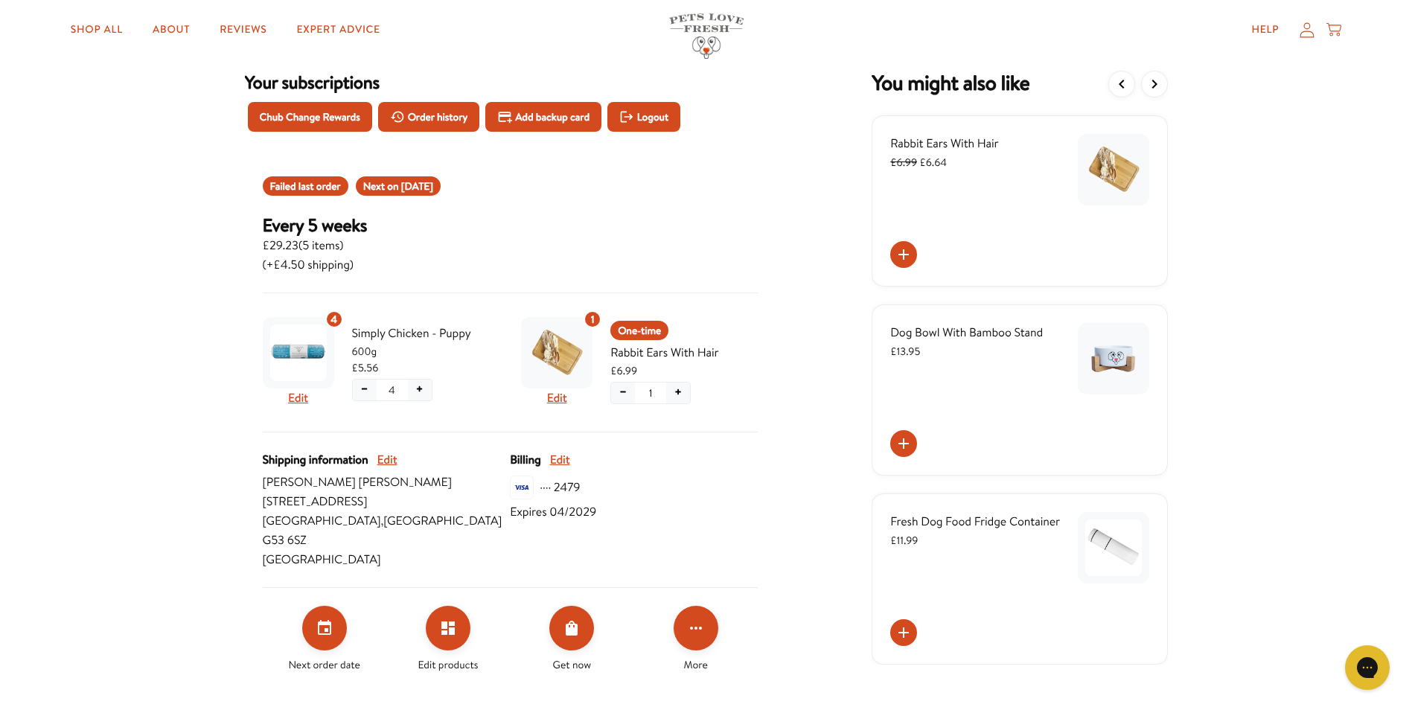
click at [306, 189] on span "Failed last order" at bounding box center [305, 186] width 71 height 16
click at [433, 192] on span "[DATE]" at bounding box center [417, 186] width 32 height 15
click at [563, 619] on icon "Order Now" at bounding box center [572, 628] width 18 height 18
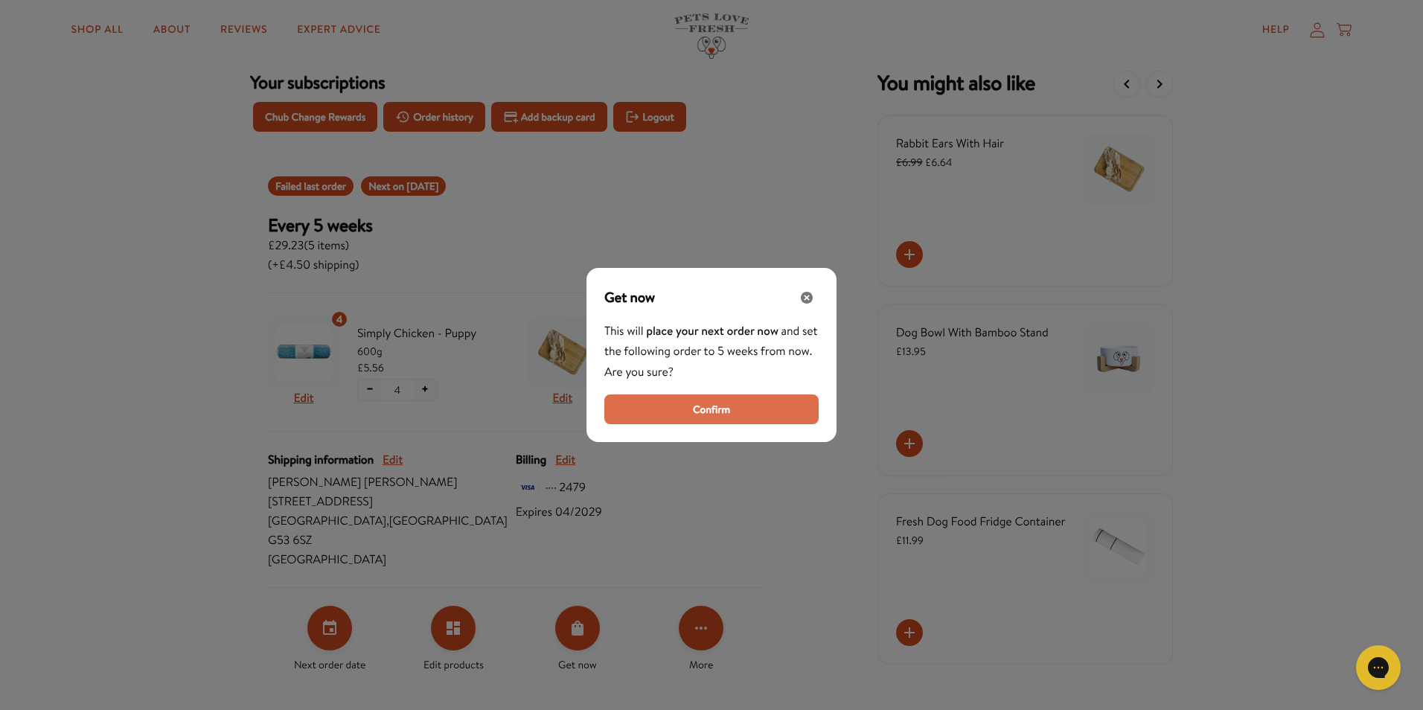
click at [719, 413] on span "Confirm" at bounding box center [711, 409] width 37 height 16
